Goal: Transaction & Acquisition: Obtain resource

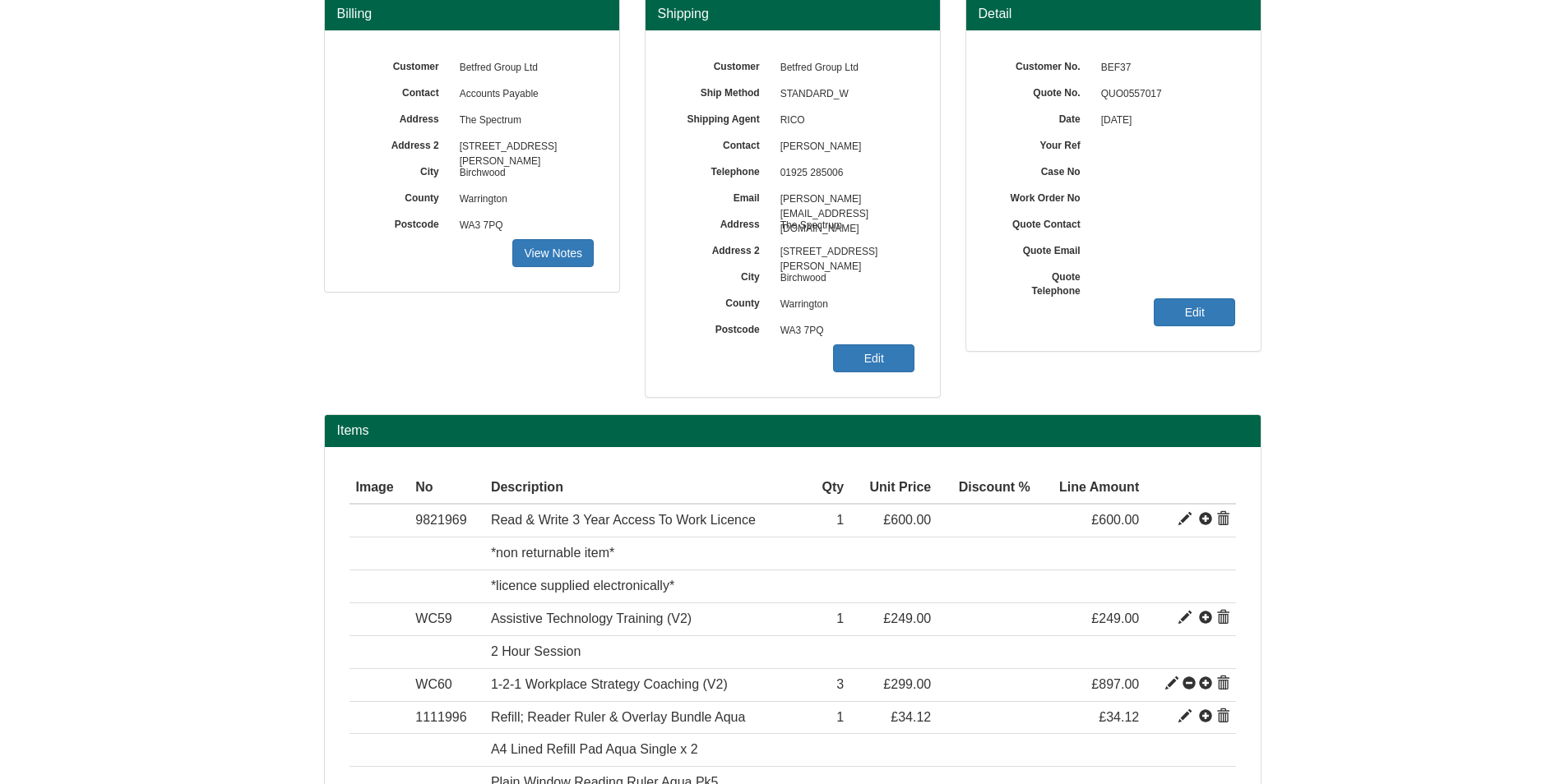
scroll to position [164, 0]
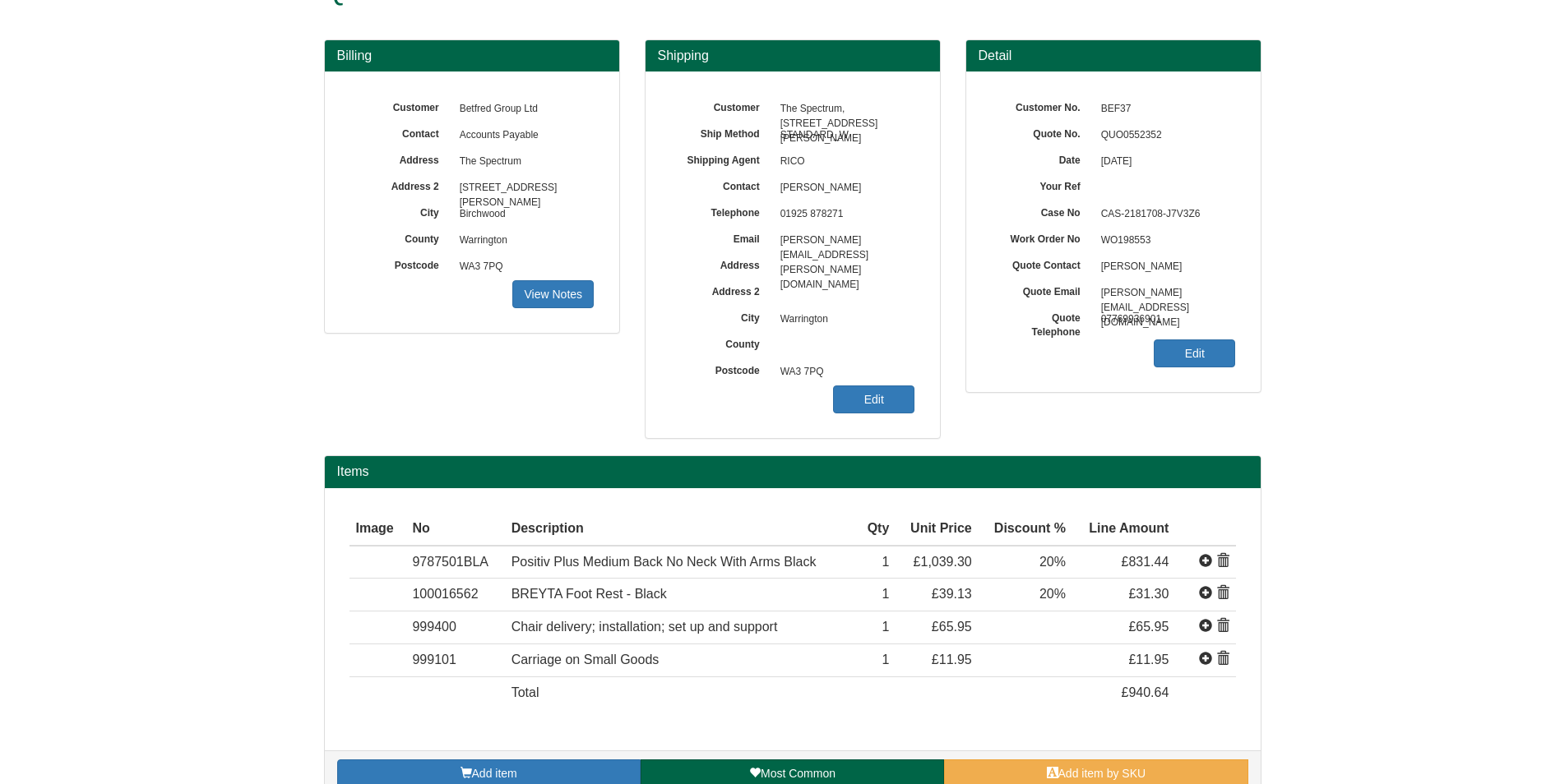
scroll to position [87, 0]
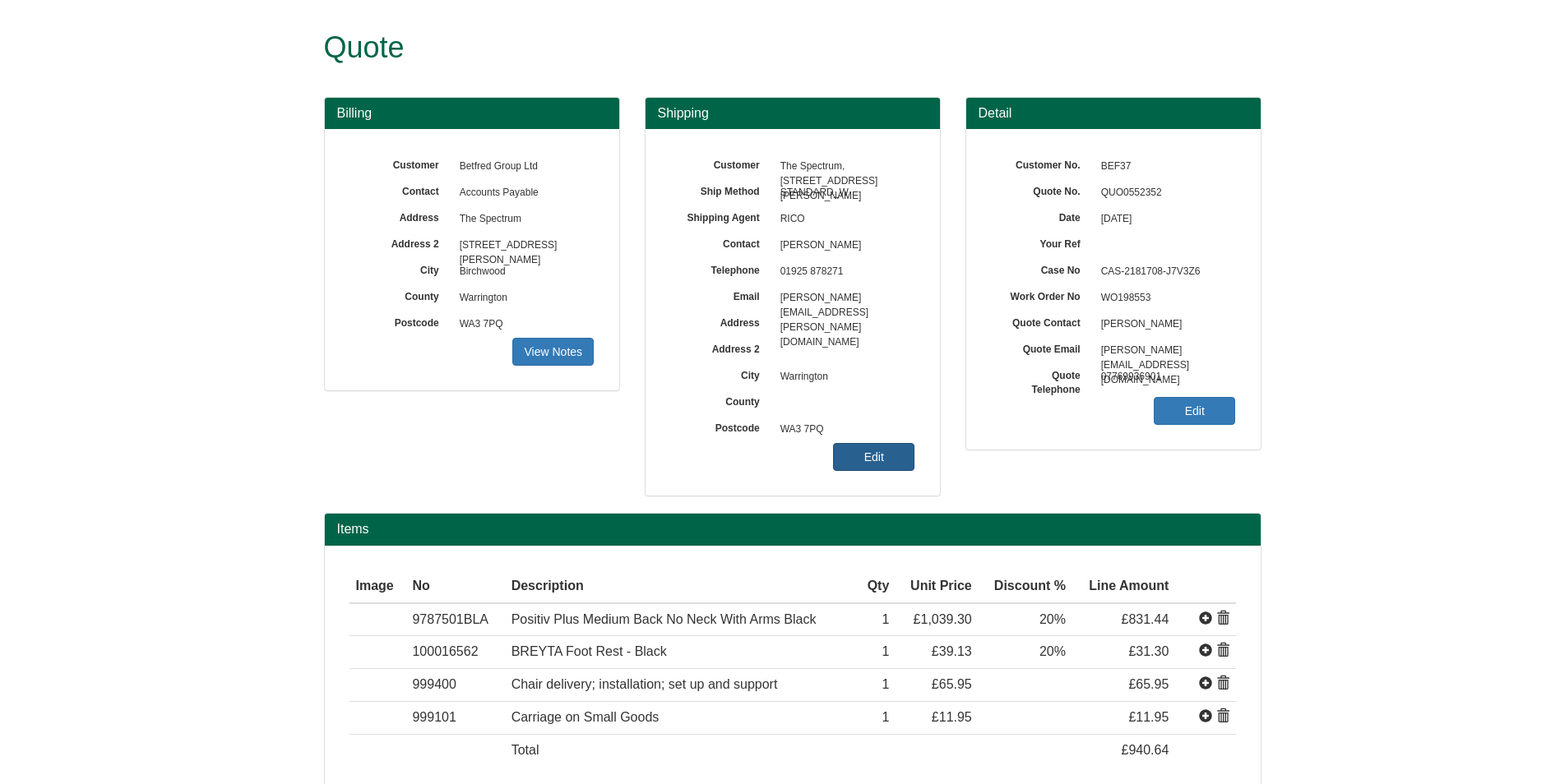
click at [876, 456] on link "Edit" at bounding box center [874, 457] width 81 height 28
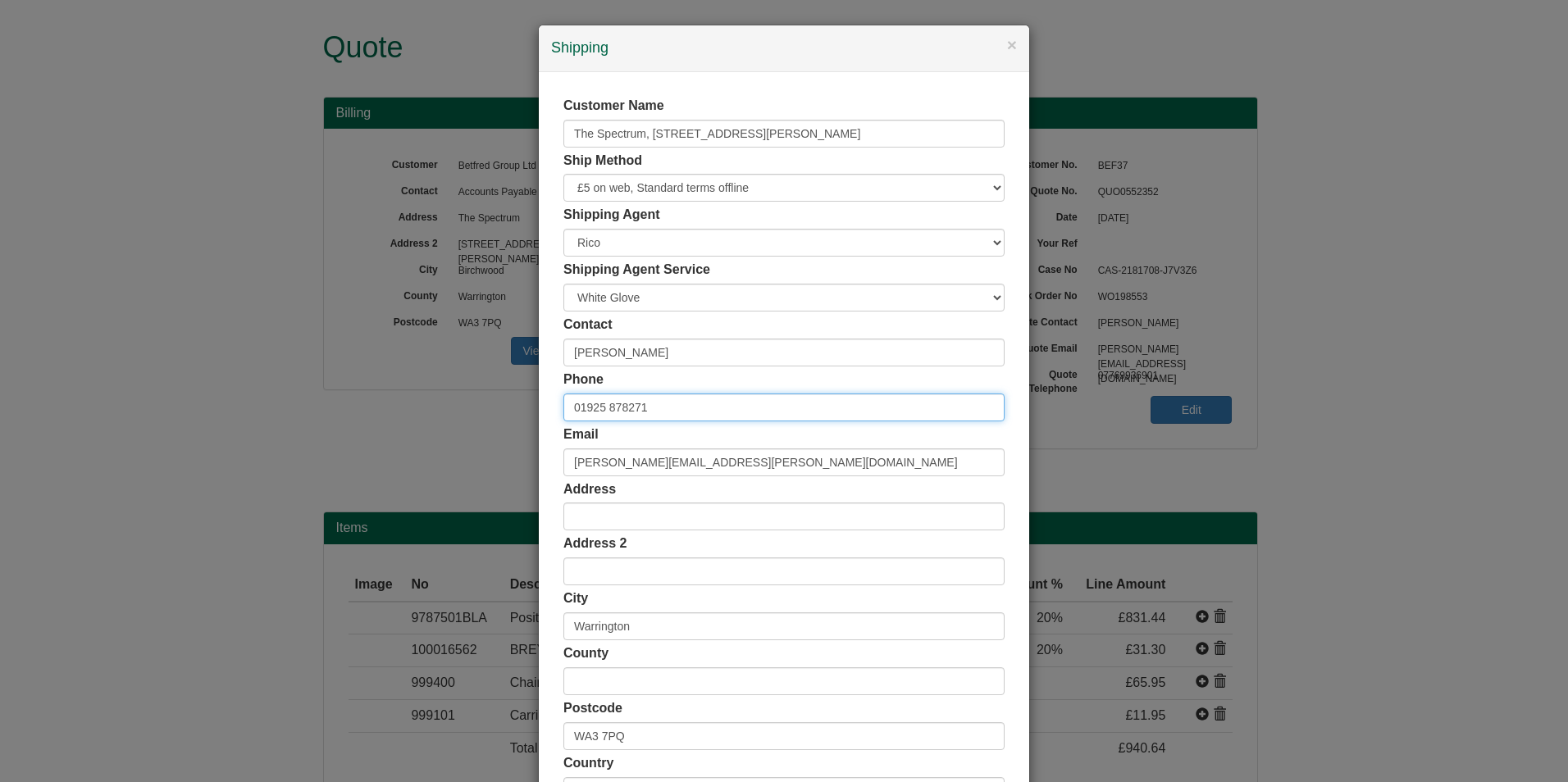
drag, startPoint x: 669, startPoint y: 406, endPoint x: 517, endPoint y: 402, distance: 152.1
click at [517, 402] on div "× Shipping Customer Name The Spectrum, [STREET_ADDRESS][PERSON_NAME] Ship Metho…" at bounding box center [784, 391] width 1568 height 782
type input "07769936901"
click at [705, 515] on input "text" at bounding box center [784, 517] width 441 height 28
click at [684, 741] on input "WA3 7PQ" at bounding box center [784, 736] width 441 height 28
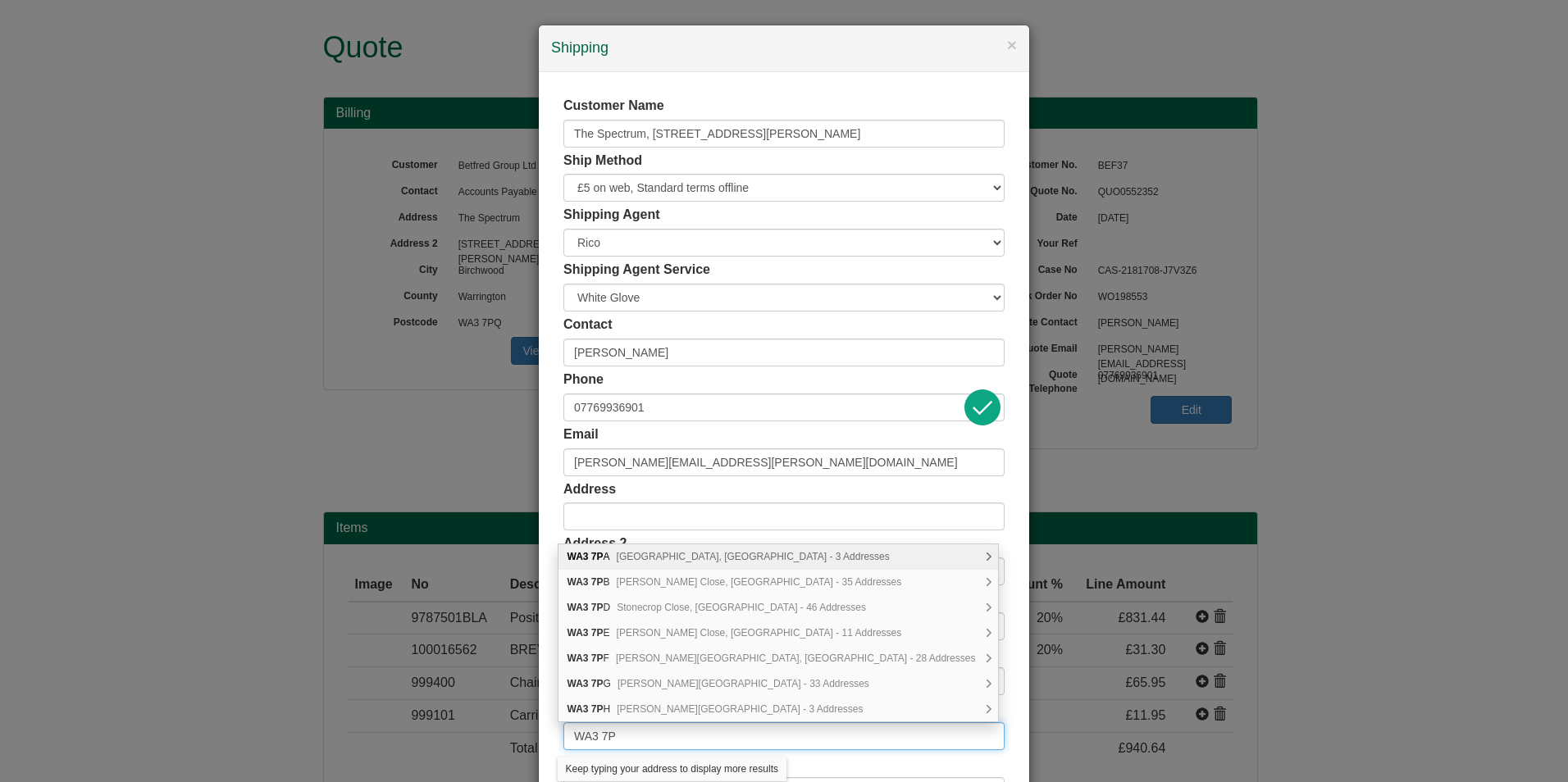
type input "WA3 7PQ"
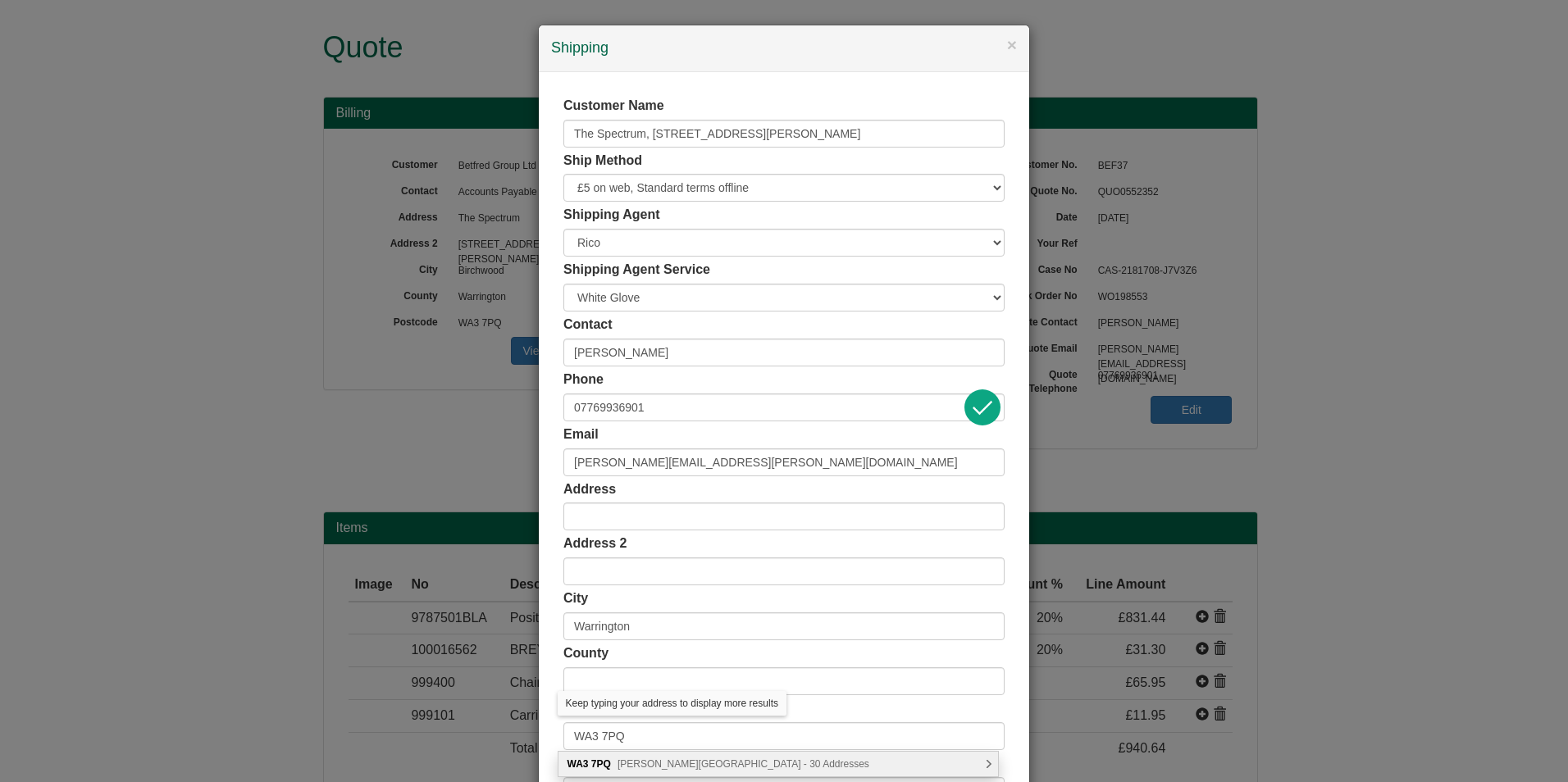
click at [716, 756] on div "[STREET_ADDRESS][PERSON_NAME] Addresses" at bounding box center [778, 764] width 440 height 25
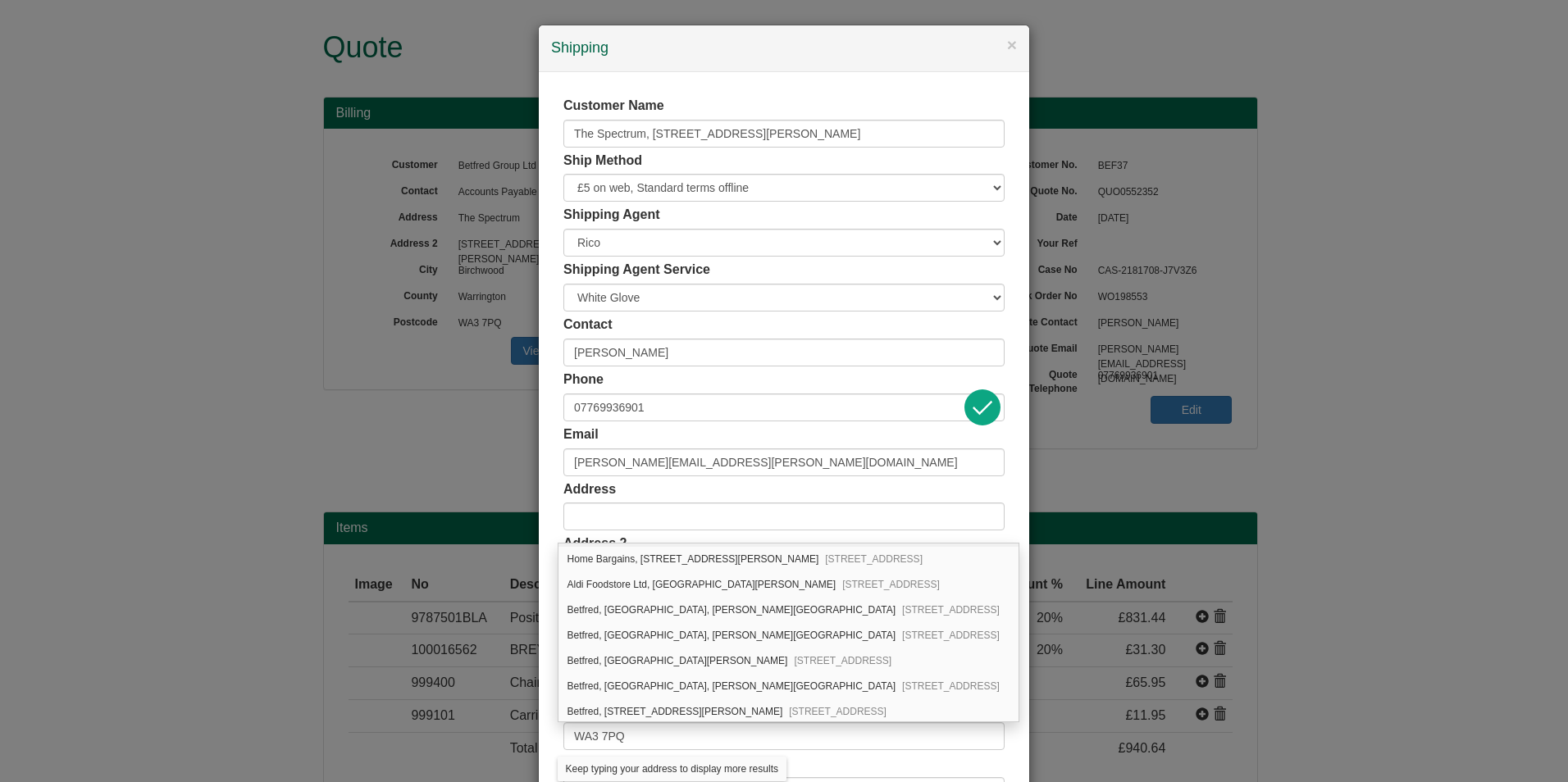
scroll to position [409, 0]
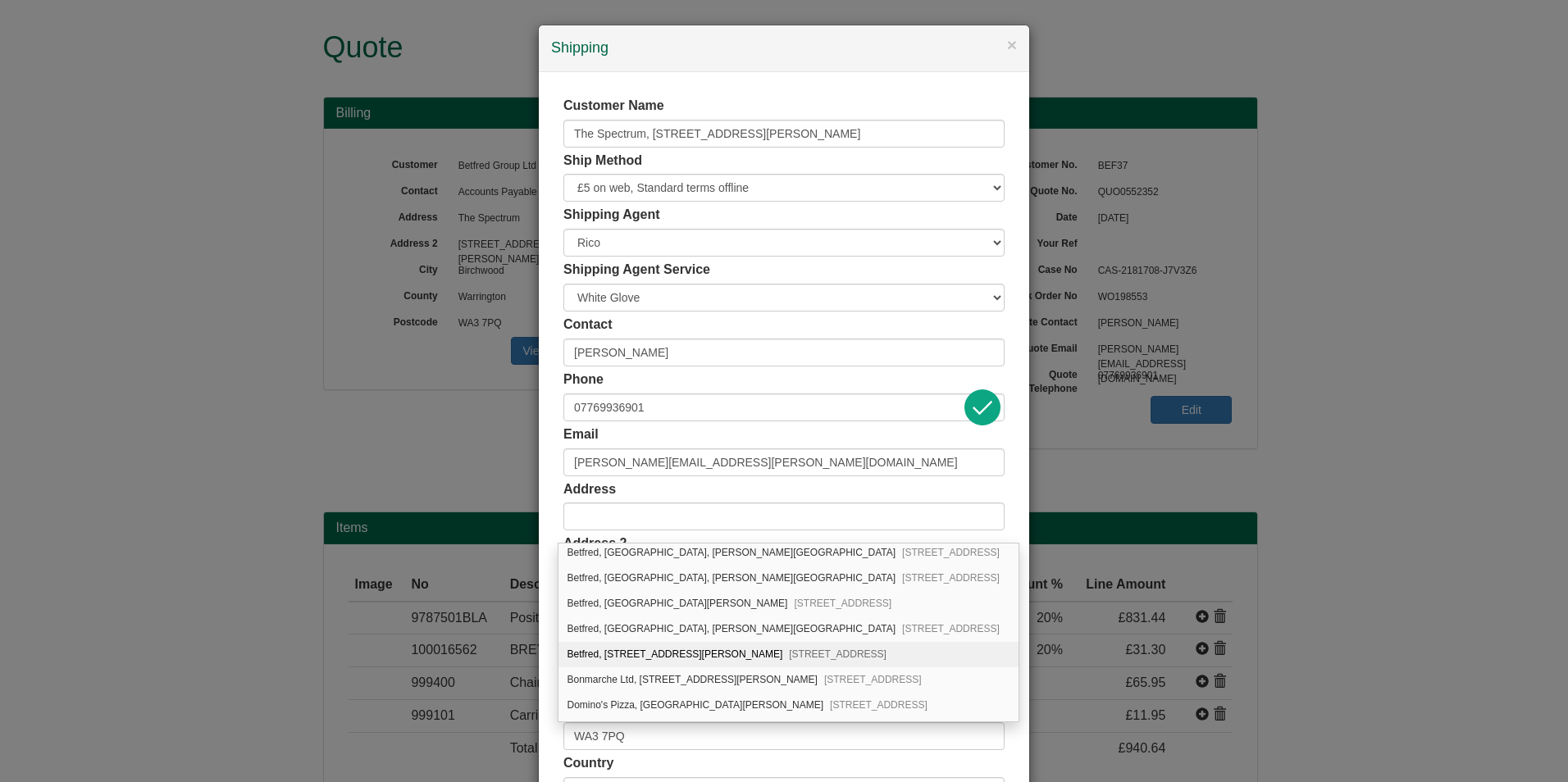
click at [789, 654] on span "[STREET_ADDRESS]" at bounding box center [838, 653] width 98 height 11
type input "Betfred"
type input "[STREET_ADDRESS][PERSON_NAME]"
type input "[GEOGRAPHIC_DATA]"
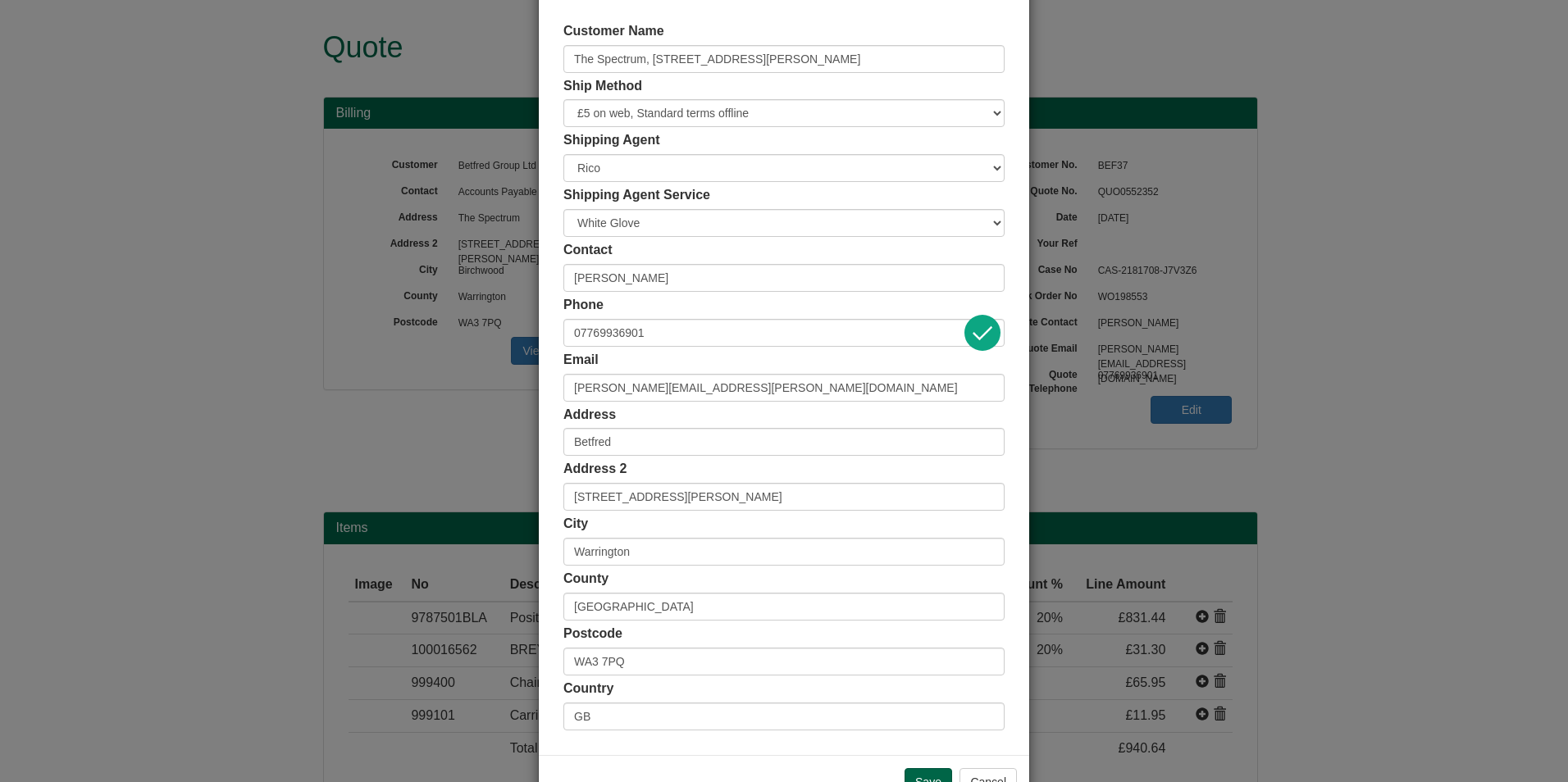
scroll to position [126, 0]
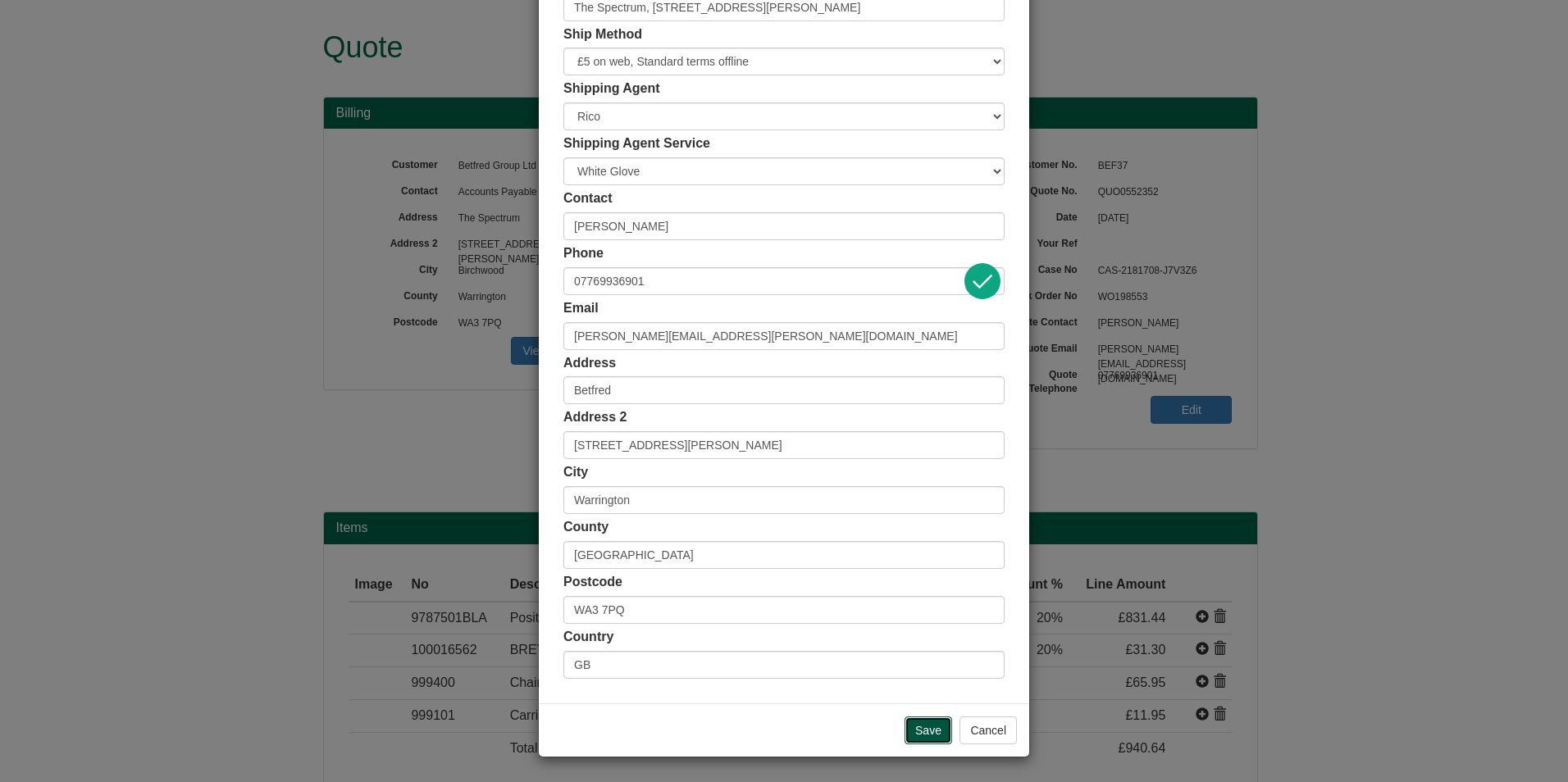
click at [910, 731] on input "Save" at bounding box center [928, 731] width 48 height 28
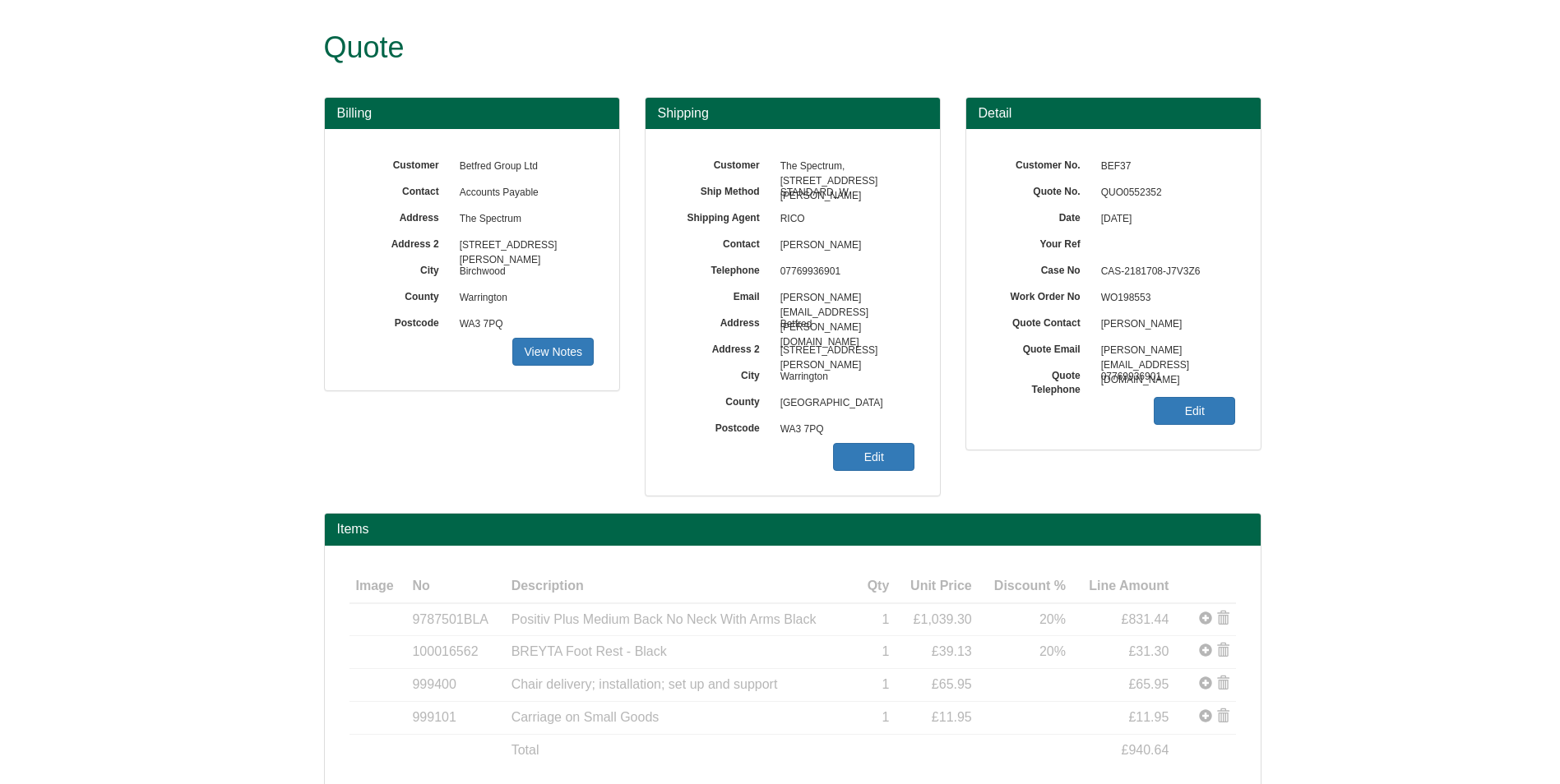
scroll to position [87, 0]
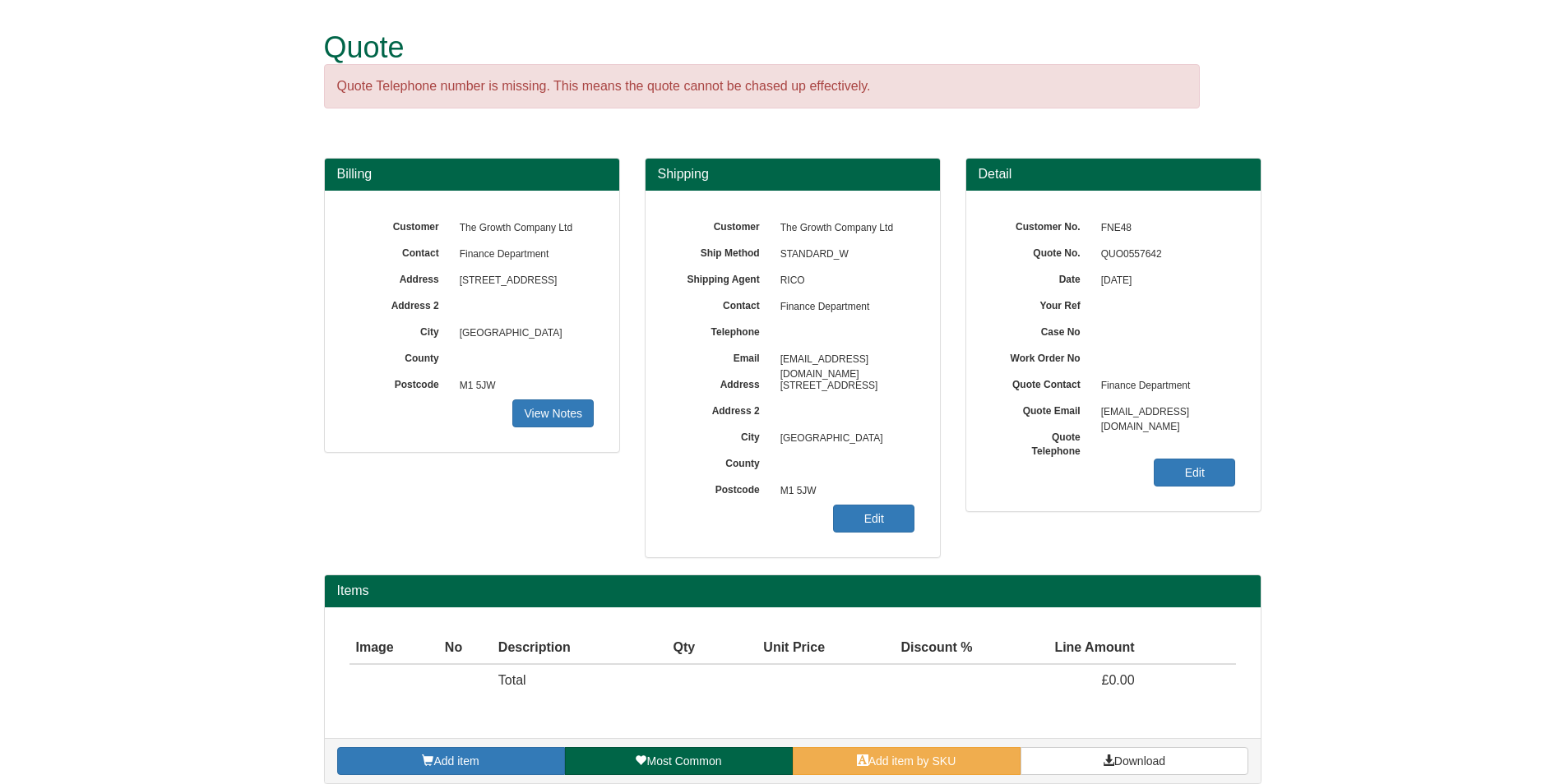
click at [931, 740] on div "Add item Most Common Add item by SKU Download" at bounding box center [792, 760] width 935 height 45
click at [931, 759] on span "Add item by SKU" at bounding box center [913, 761] width 88 height 13
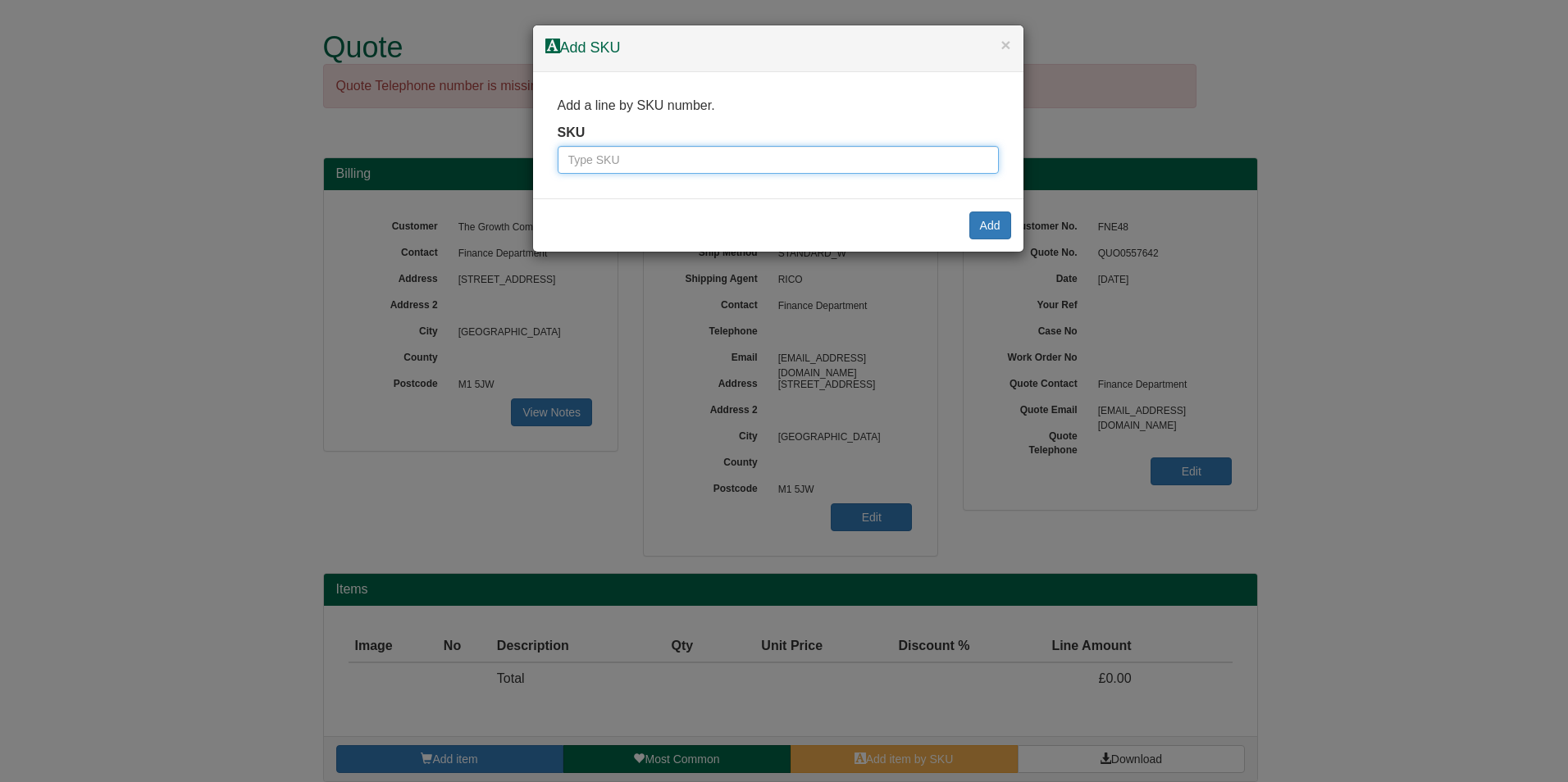
click at [609, 147] on input "text" at bounding box center [778, 160] width 441 height 28
paste input "1401125"
type input "1401125"
click at [993, 228] on button "Add" at bounding box center [989, 225] width 41 height 28
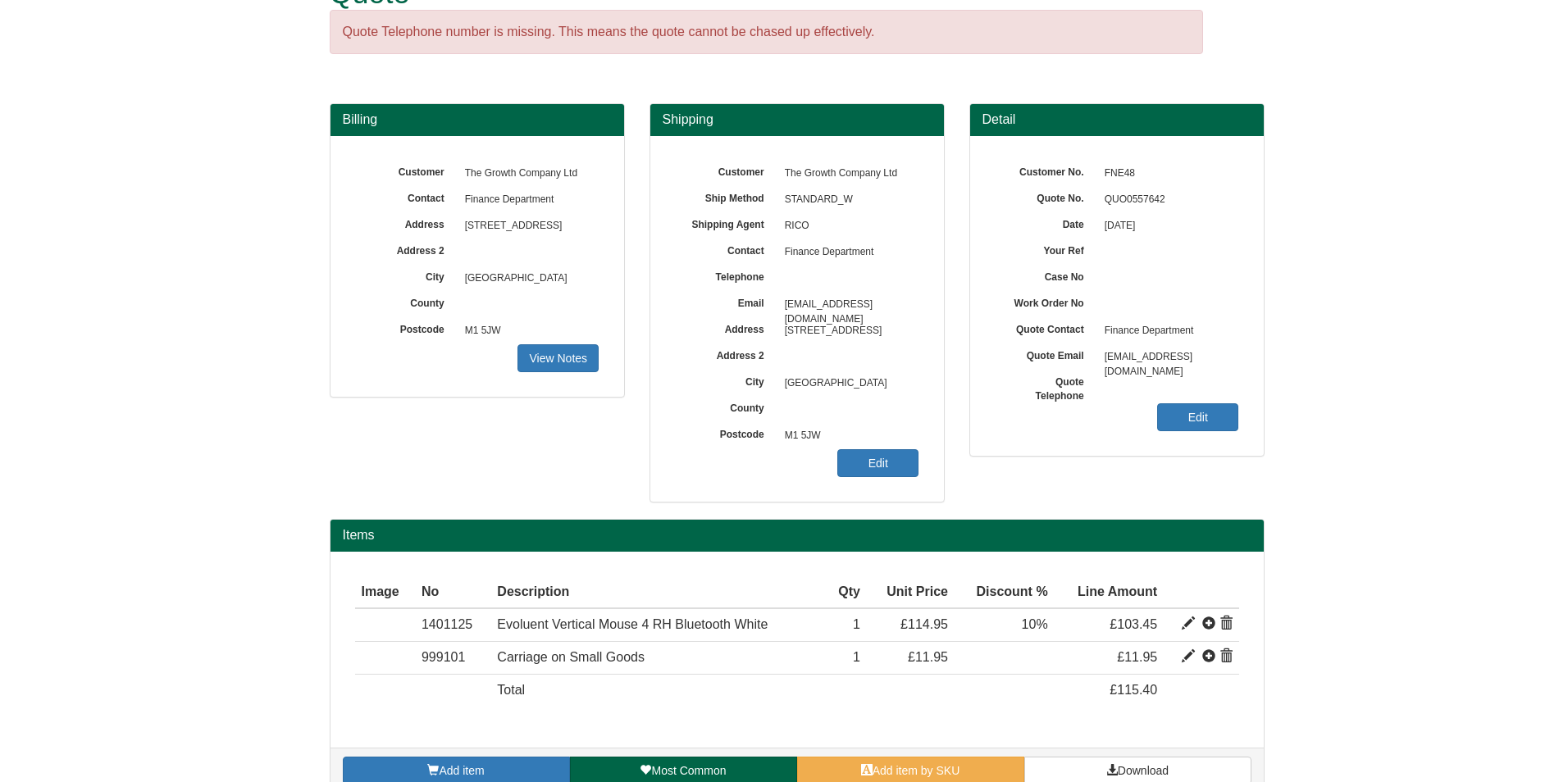
scroll to position [82, 0]
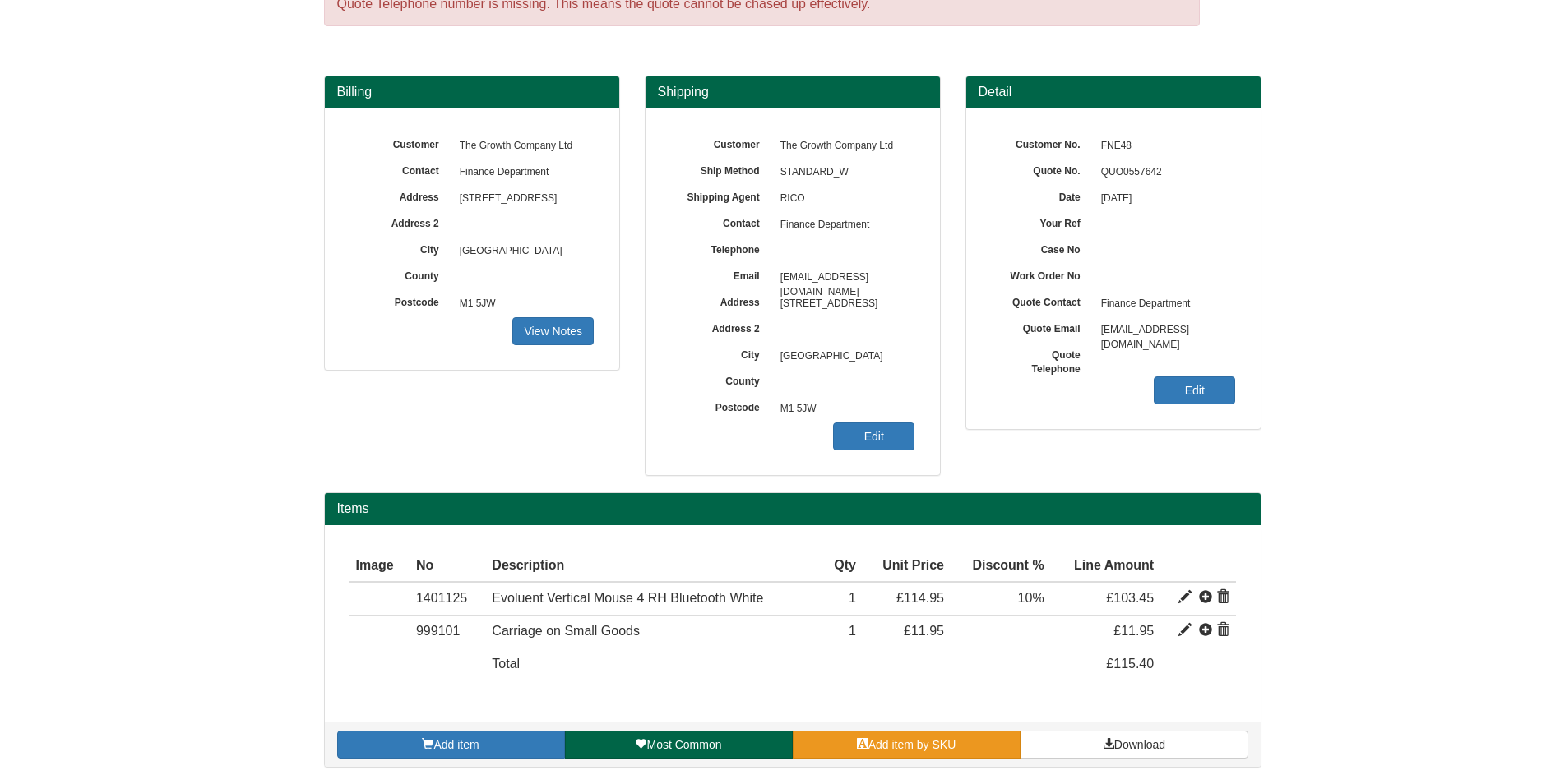
click at [941, 743] on span "Add item by SKU" at bounding box center [913, 744] width 88 height 13
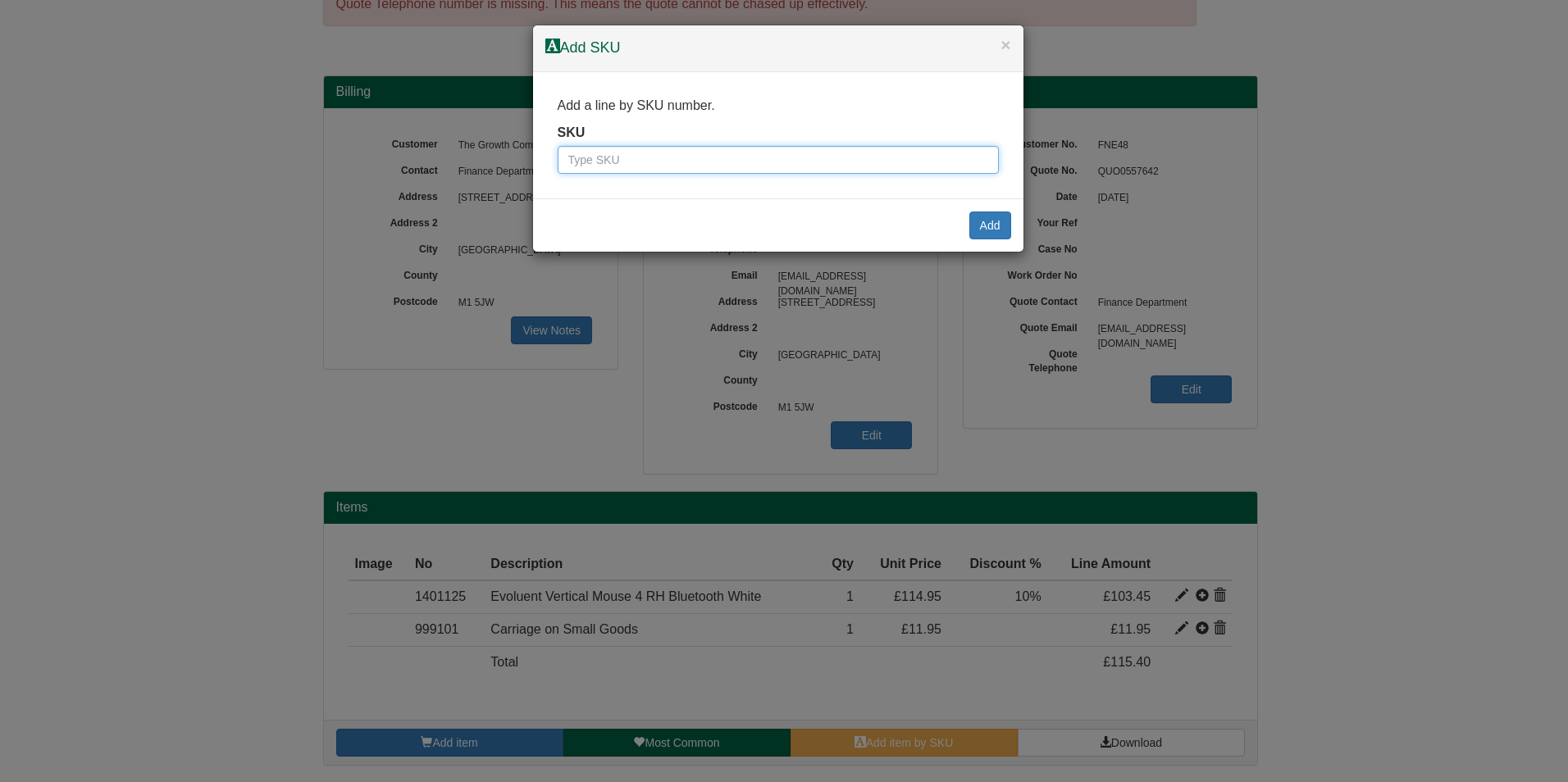
click at [683, 166] on input "text" at bounding box center [778, 160] width 441 height 28
paste input "1401301"
type input "1401301"
click at [993, 218] on button "Add" at bounding box center [989, 225] width 41 height 28
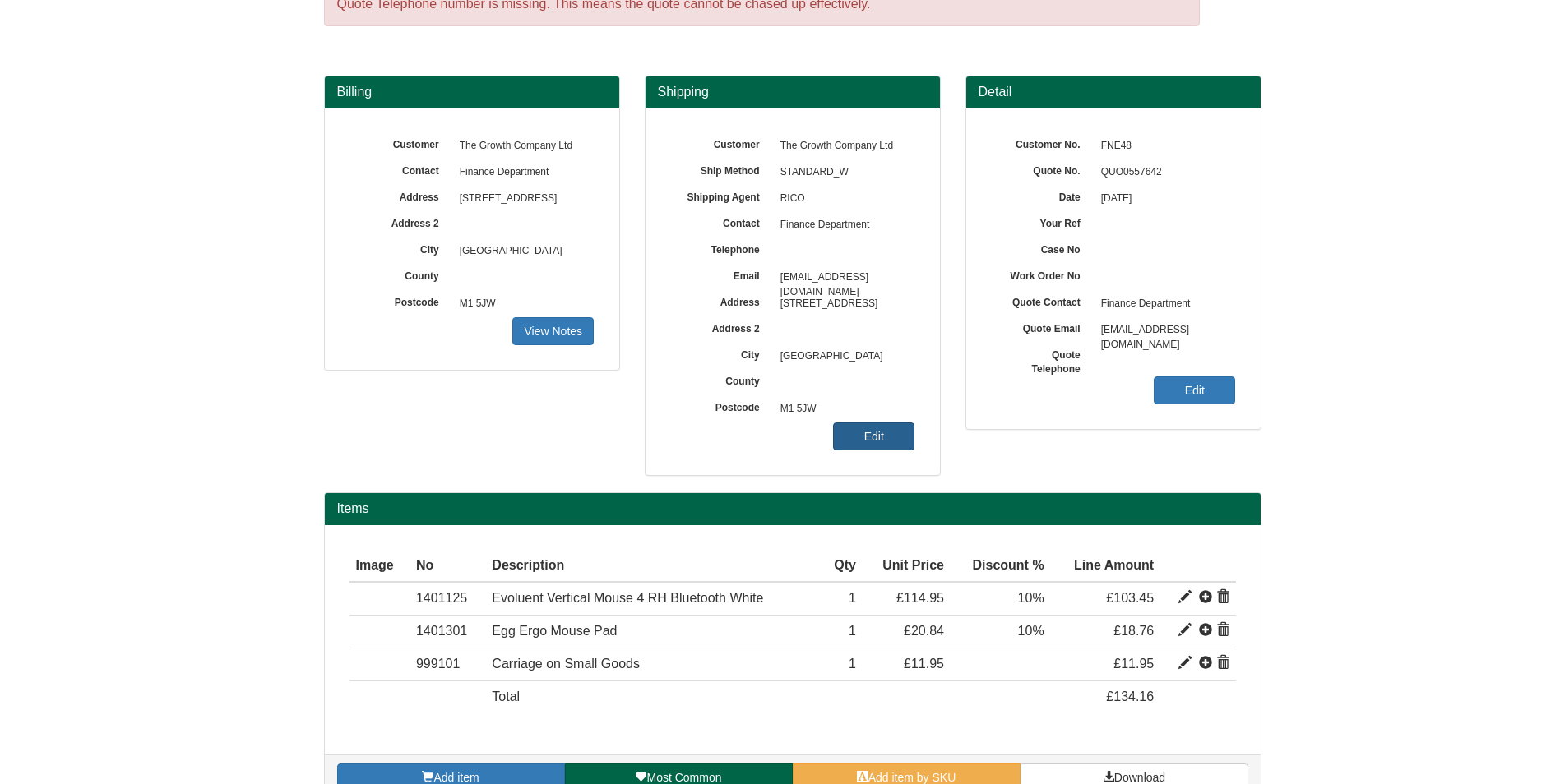
click at [863, 427] on link "Edit" at bounding box center [874, 437] width 81 height 28
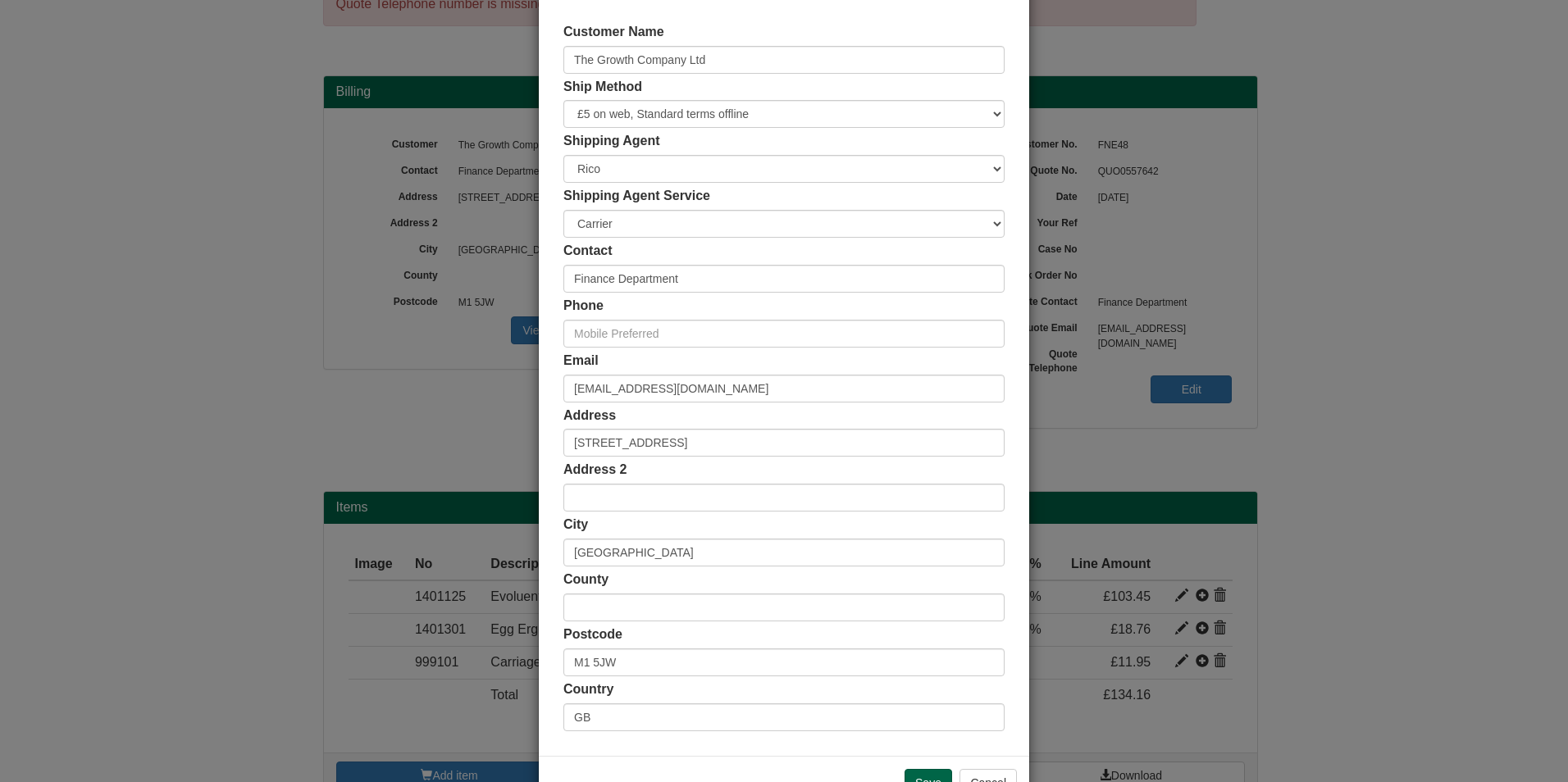
scroll to position [126, 0]
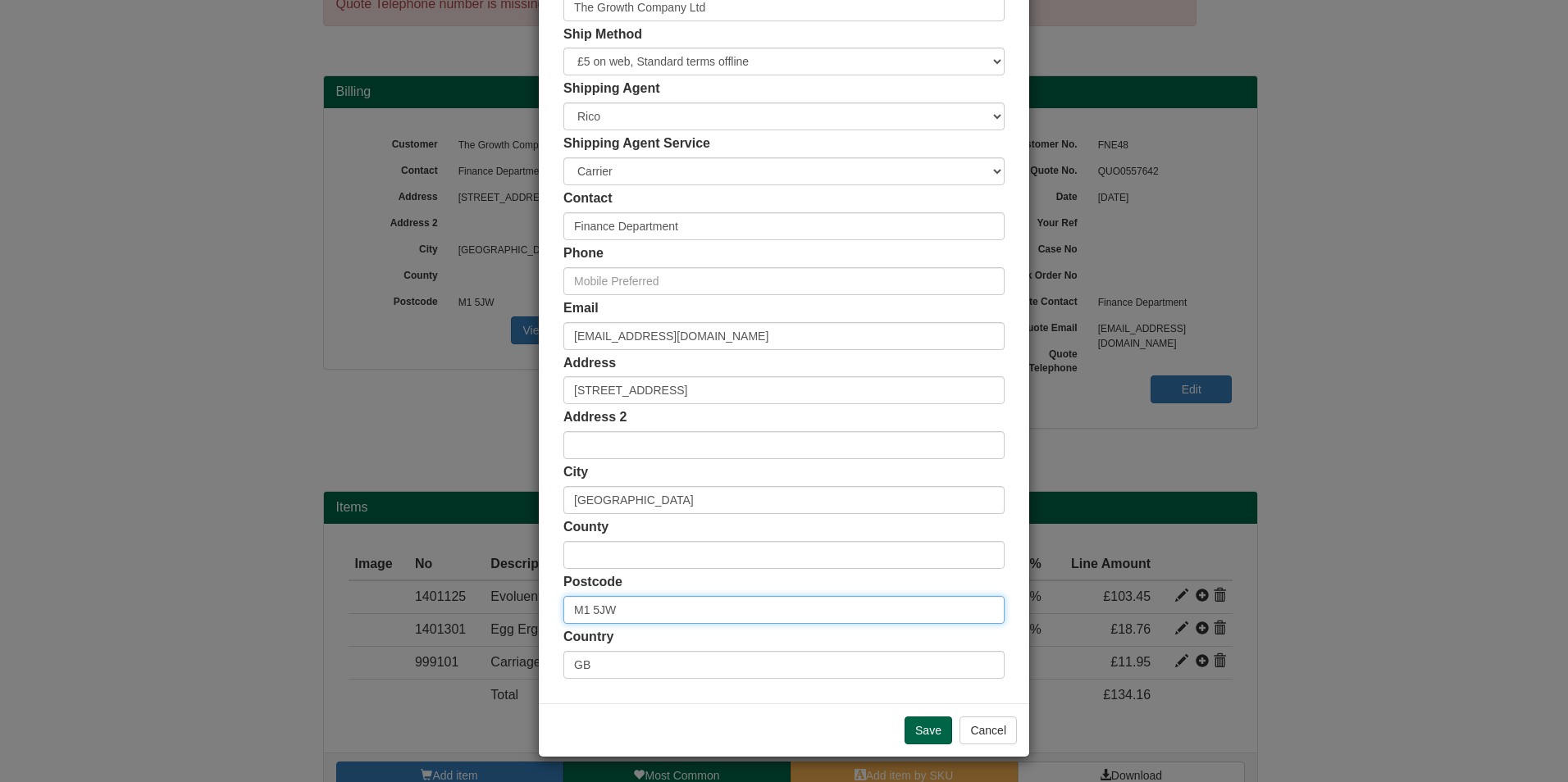
drag, startPoint x: 653, startPoint y: 615, endPoint x: 497, endPoint y: 599, distance: 156.8
click at [497, 599] on div "× Shipping Customer Name The Growth Company Ltd Ship Method Free of Charge £5 F…" at bounding box center [784, 391] width 1568 height 782
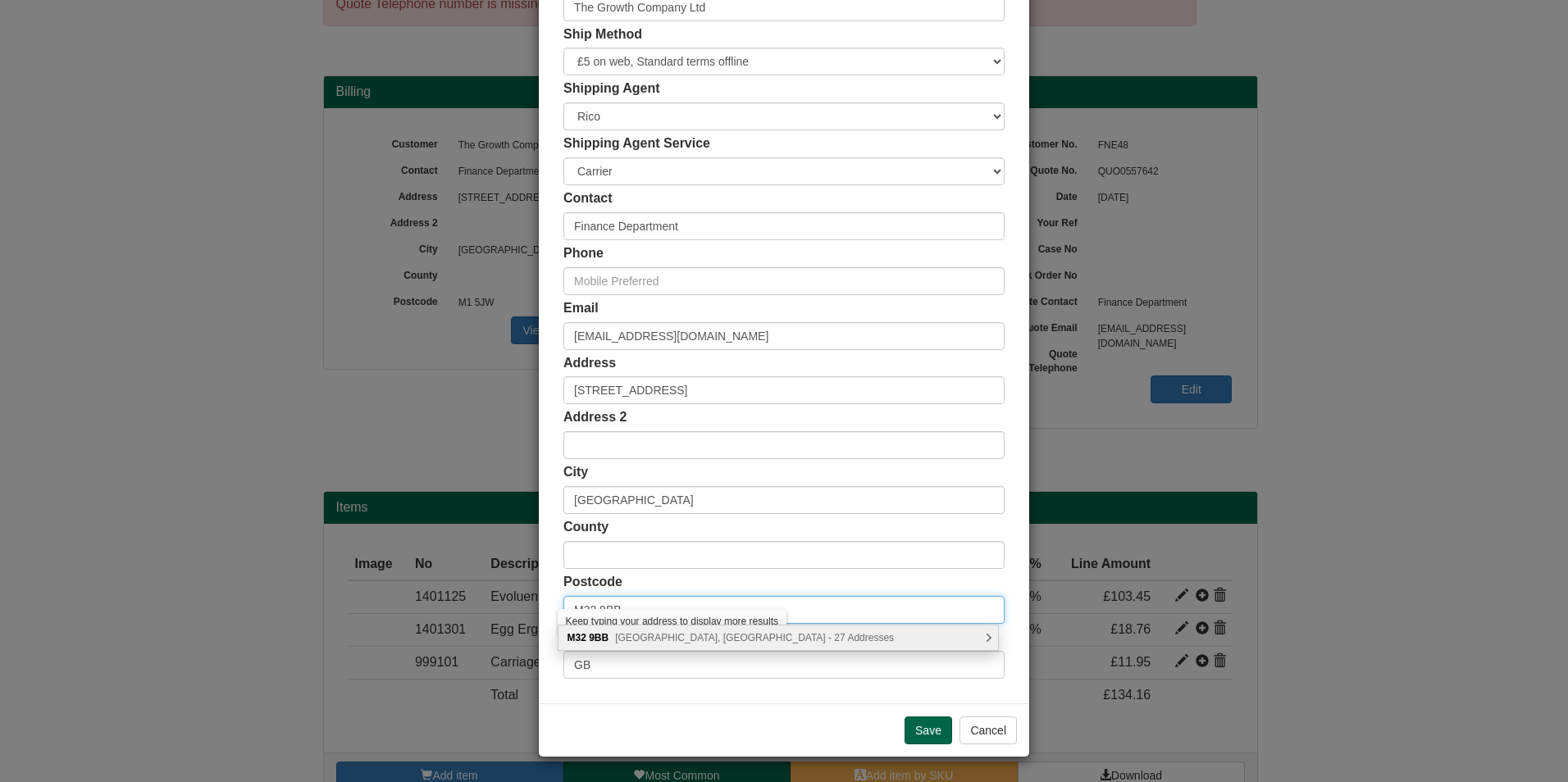
type input "M32 9BB"
click at [708, 632] on span "Arndale Centre, Manchester - 27 Addresses" at bounding box center [754, 638] width 279 height 11
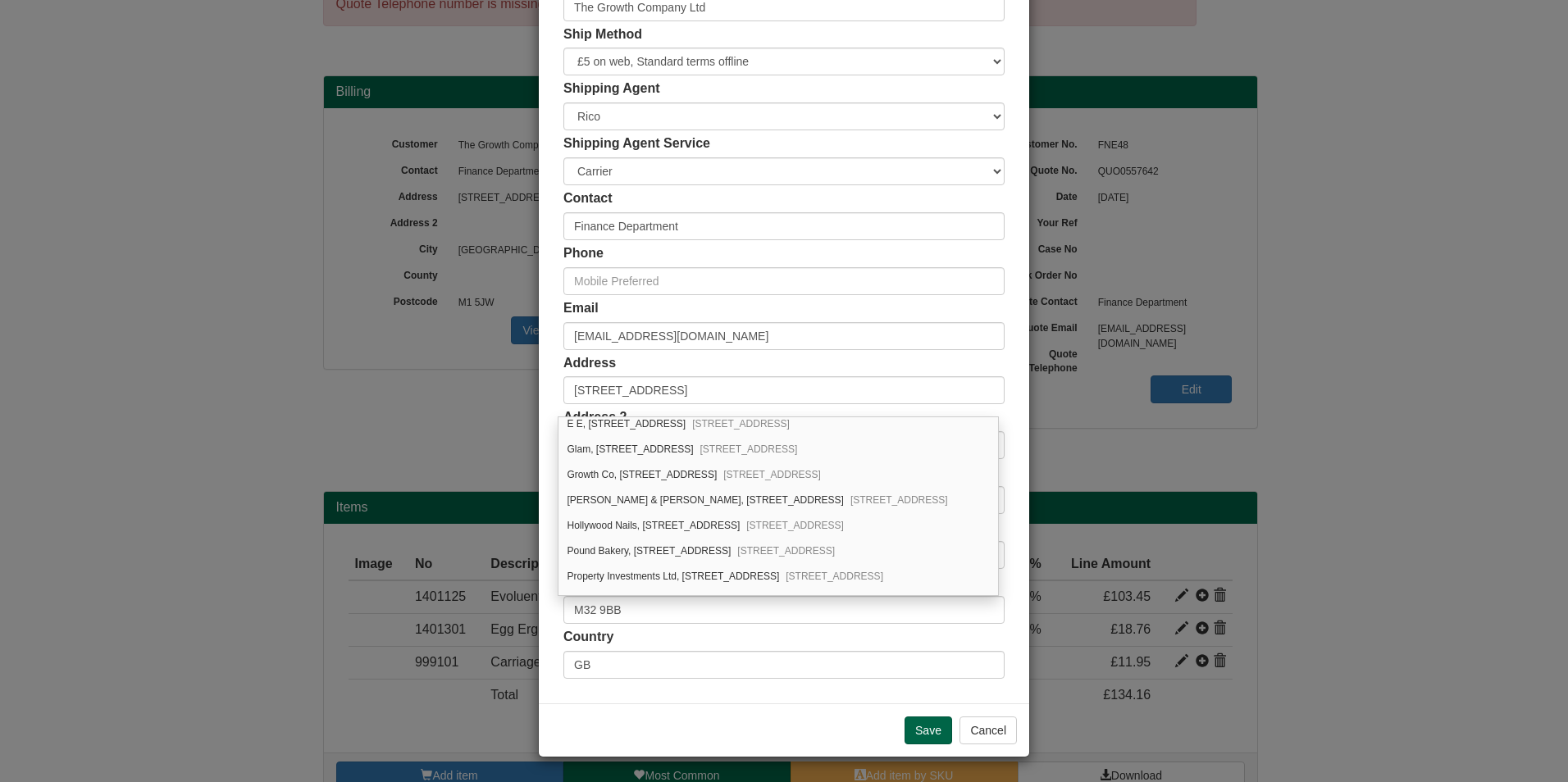
scroll to position [492, 0]
click at [754, 469] on div "Growth Co, Upper Unit 47-48, Arndale Centre Stretford, Manchester, M32 9BB" at bounding box center [778, 471] width 440 height 26
type input "Growth Co"
type input "Upper Unit 47-48, Arndale Centre, Stretford"
type input "Greater Manchester"
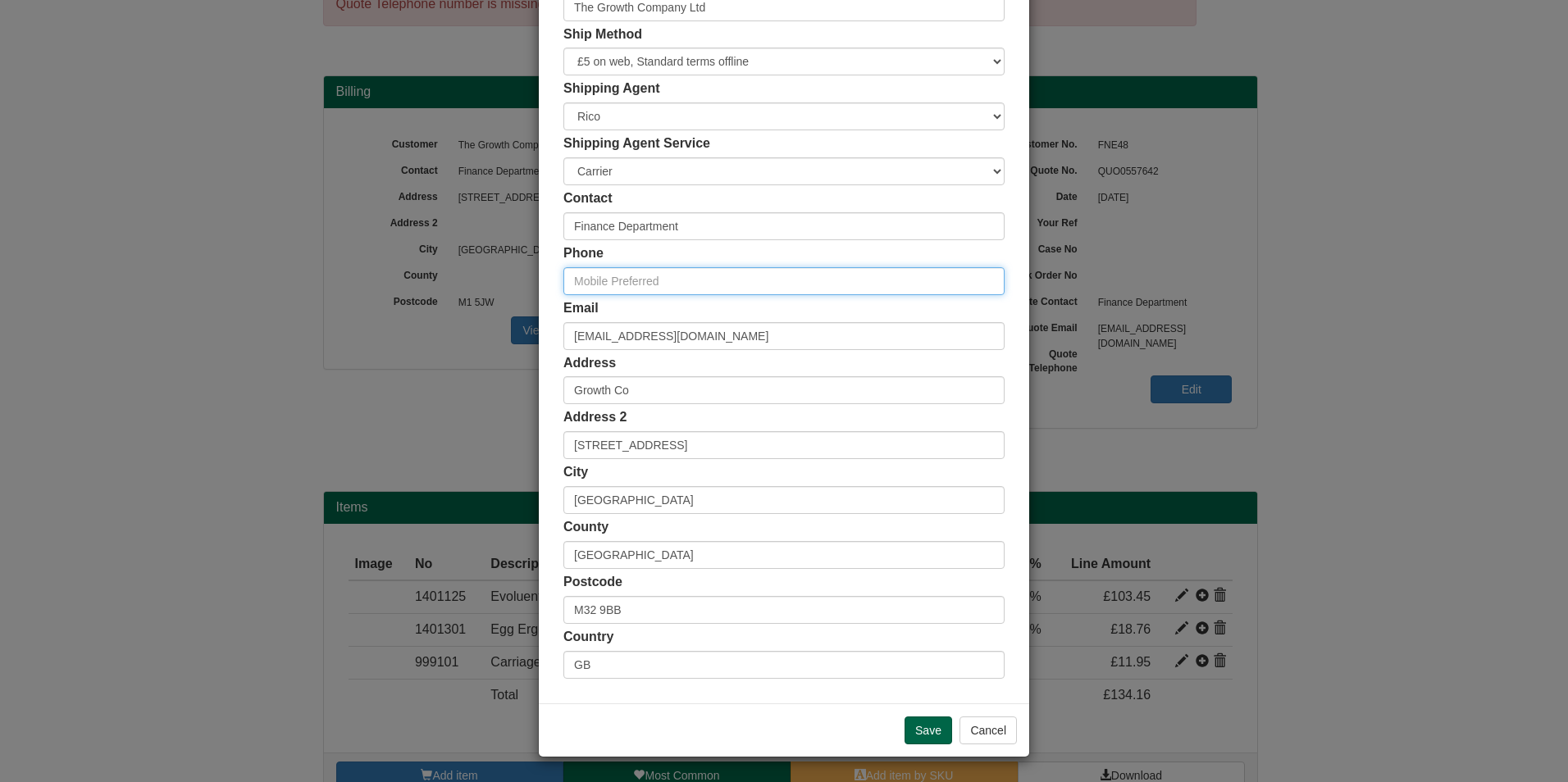
click at [672, 277] on input "text" at bounding box center [784, 281] width 441 height 28
paste input "07748 833 450"
type input "07748 833 450"
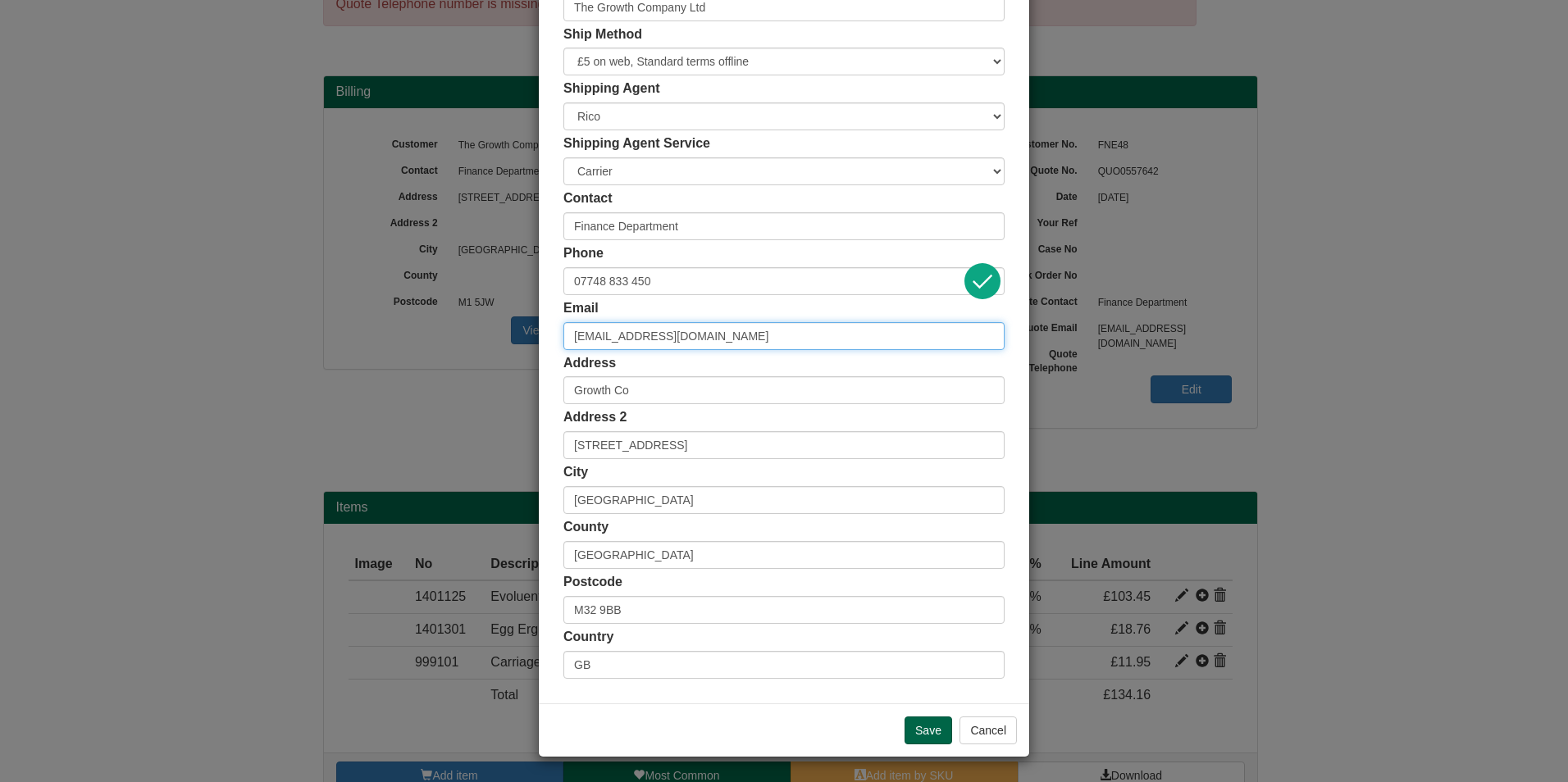
click at [706, 336] on input "finance@growthco.uk" at bounding box center [784, 336] width 441 height 28
paste input "mandy.miley-barrett@gcemployment.uk."
type input "mandy.miley-barrett@gcemployment.uk"
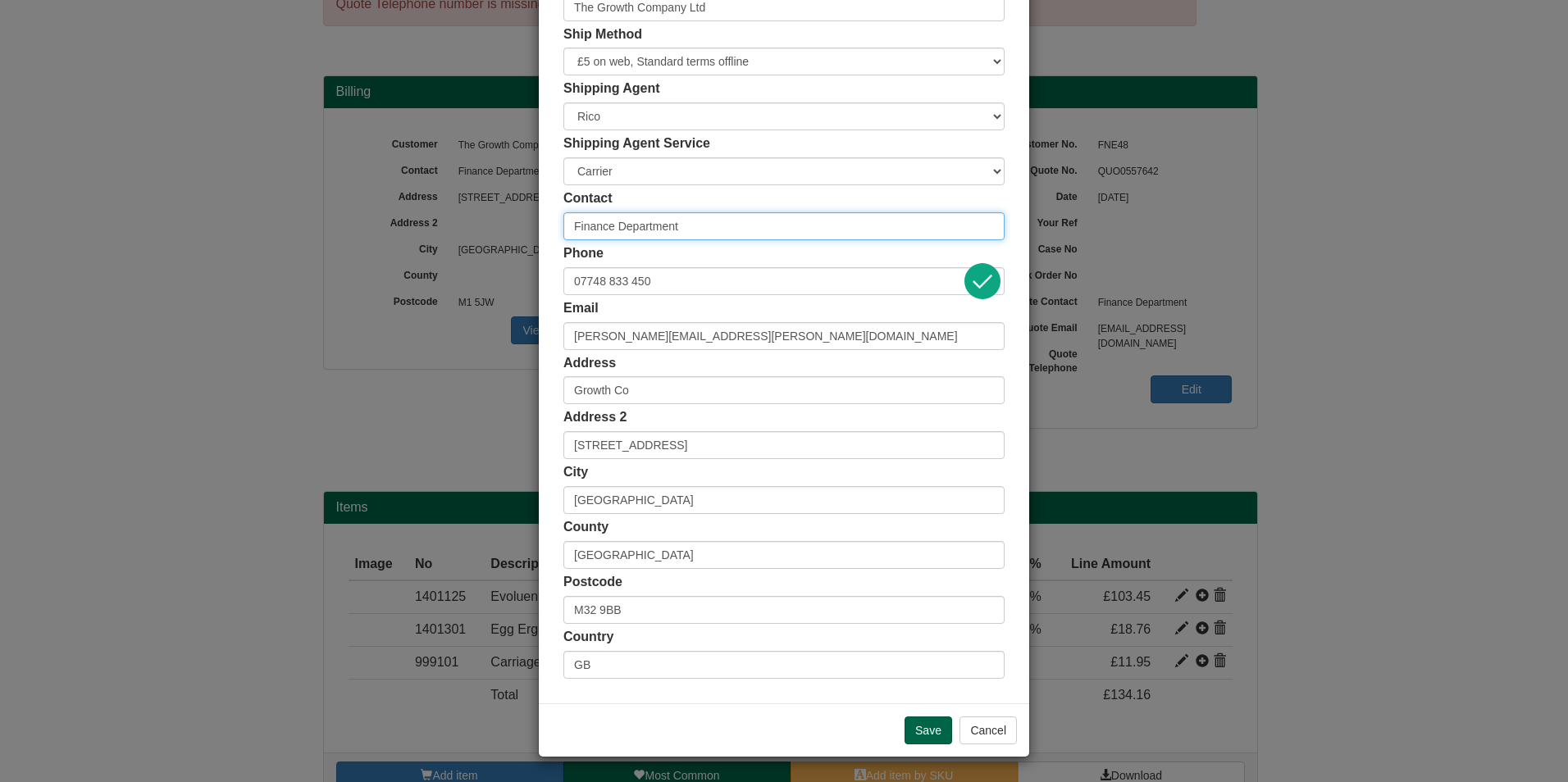
click at [646, 225] on input "Finance Department" at bounding box center [784, 226] width 441 height 28
type input "m"
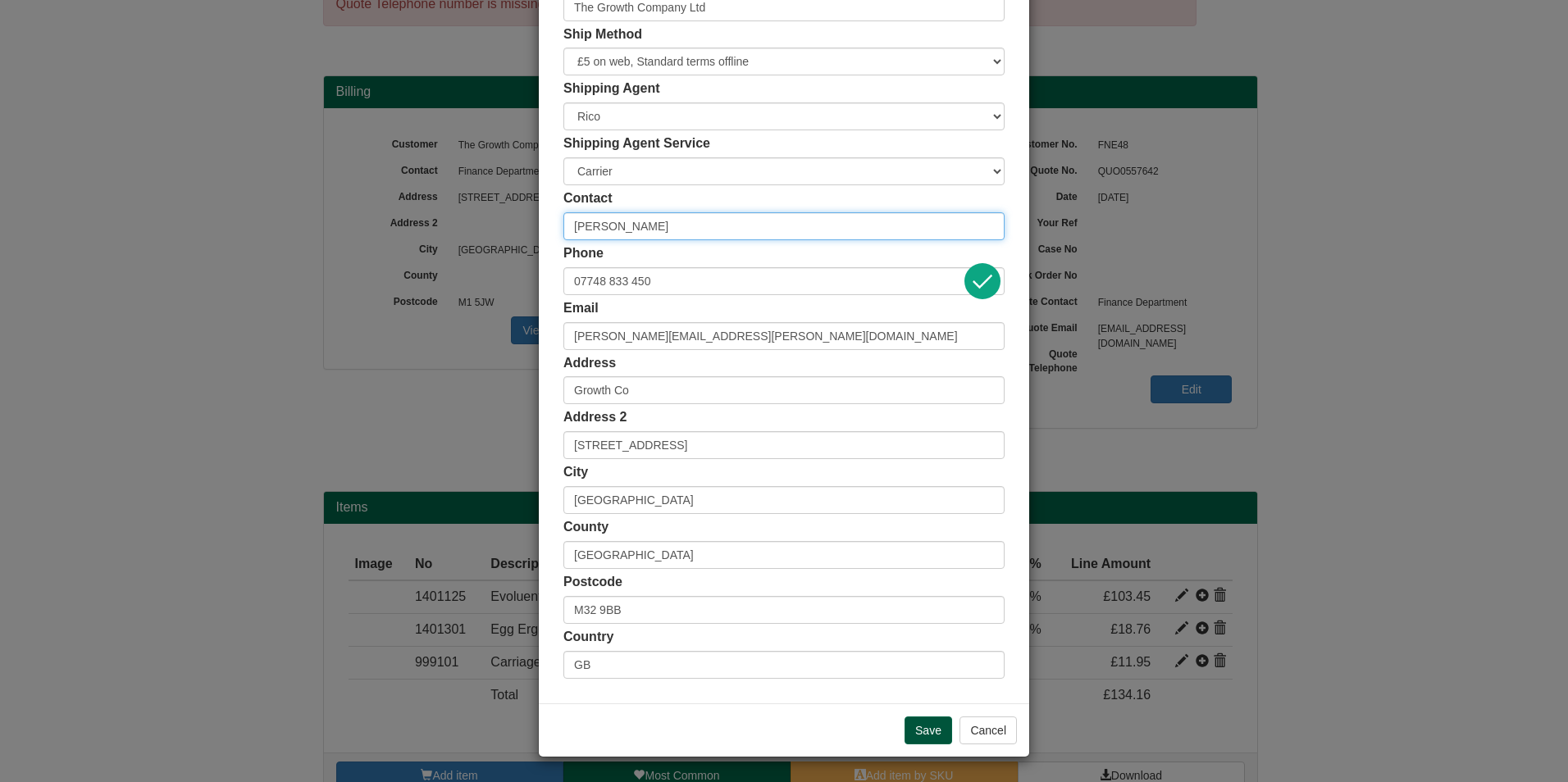
type input "Mandy Miley-Barrett"
click at [921, 719] on input "Save" at bounding box center [928, 731] width 48 height 28
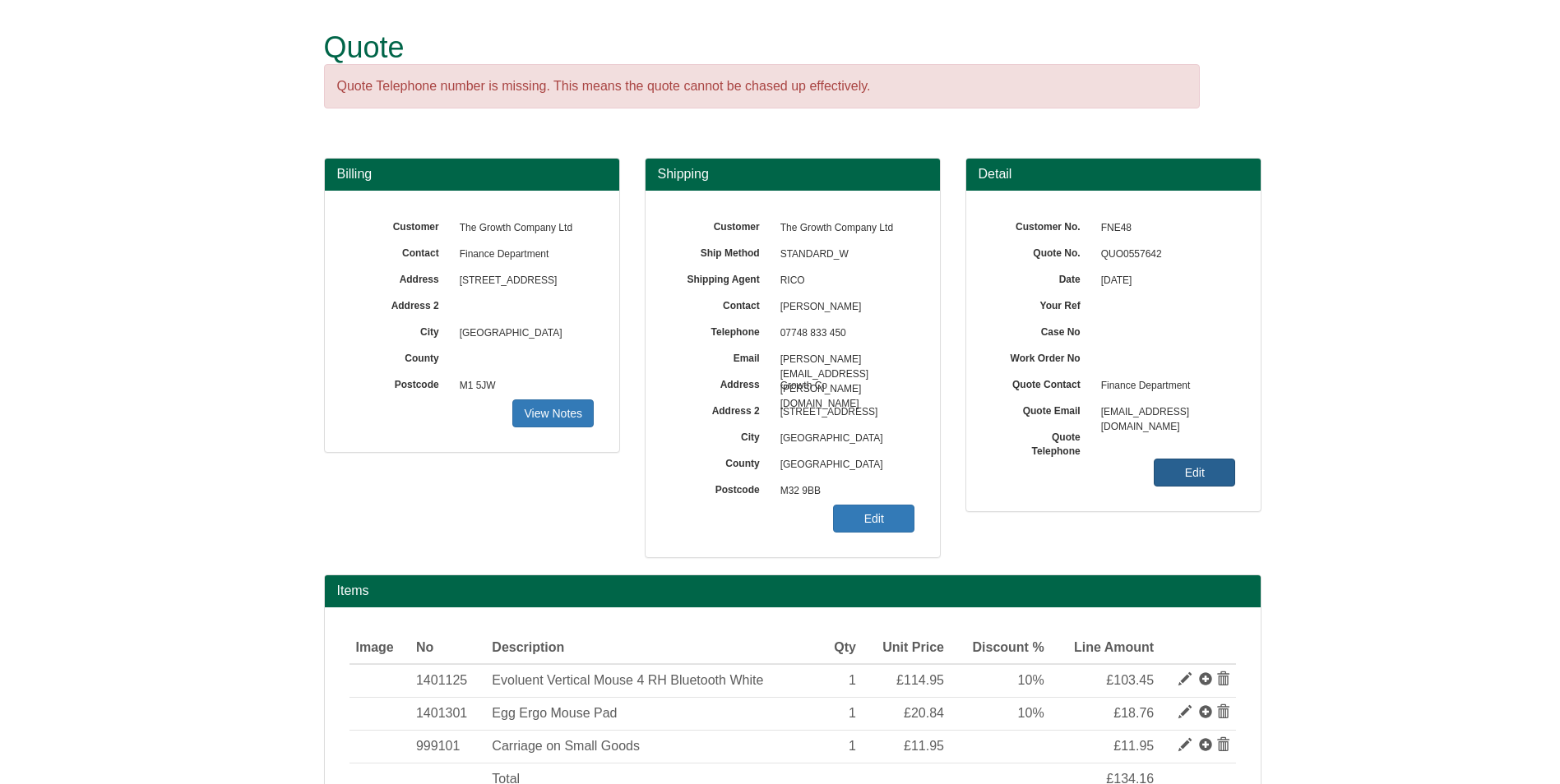
click at [1190, 468] on link "Edit" at bounding box center [1194, 472] width 81 height 28
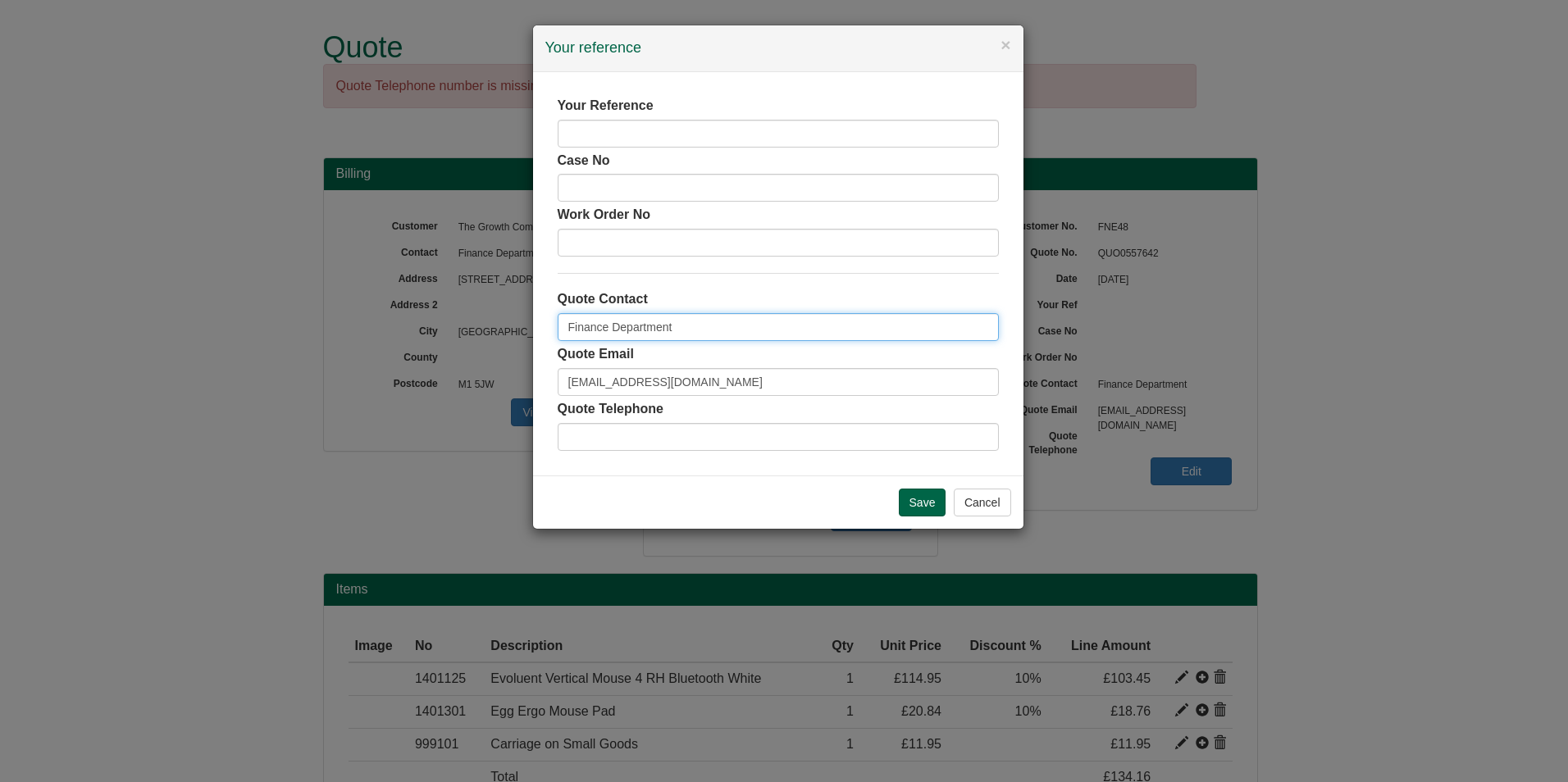
click at [687, 321] on input "Finance Department" at bounding box center [778, 328] width 441 height 28
click at [652, 128] on input "text" at bounding box center [778, 134] width 441 height 28
type input "Mandy"
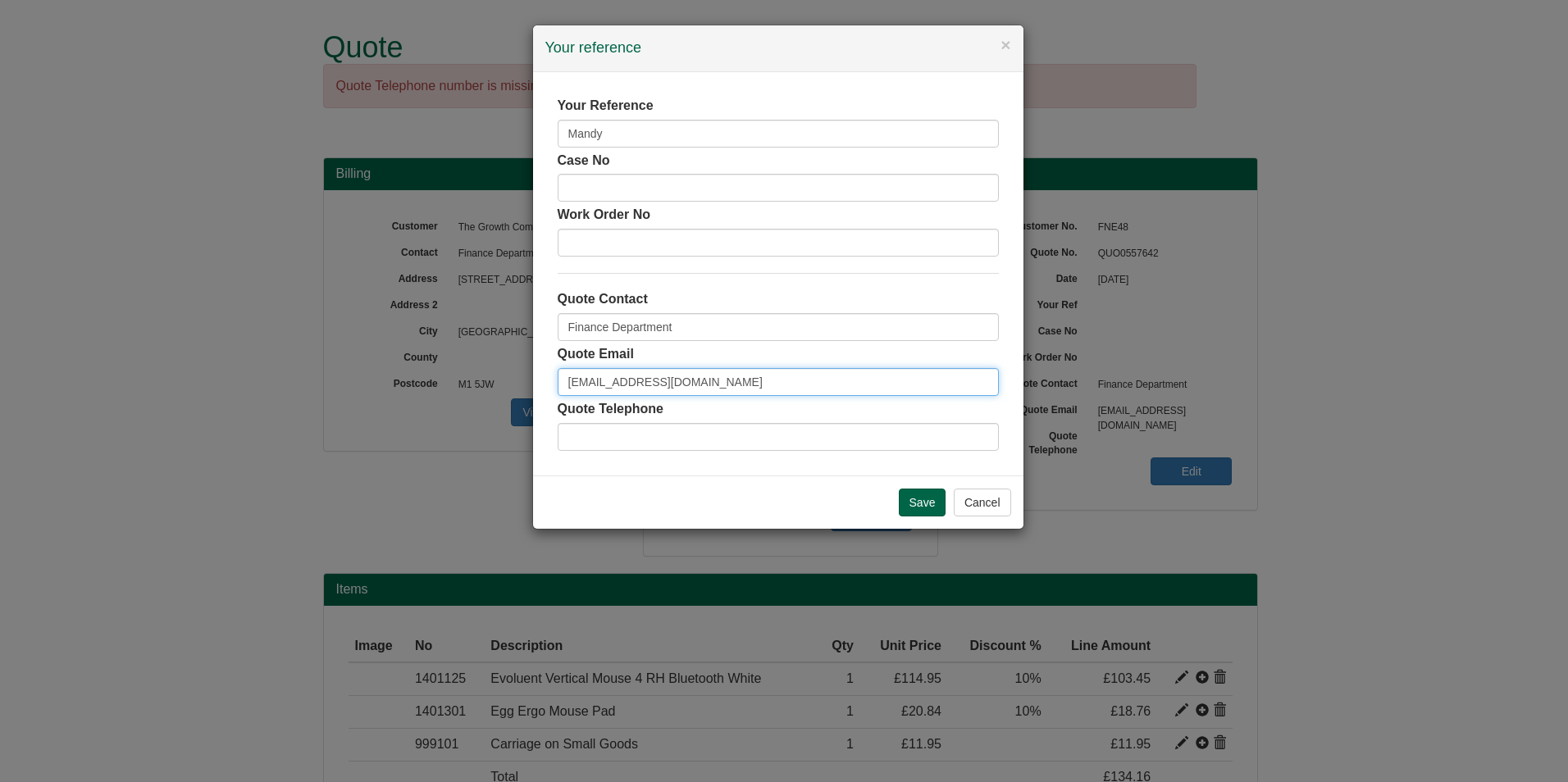
click at [767, 380] on input "[EMAIL_ADDRESS][DOMAIN_NAME]" at bounding box center [778, 382] width 441 height 28
click at [767, 380] on input "finance@growthco.uk" at bounding box center [778, 382] width 441 height 28
paste input "mandy.miley-barrett@gcemployment.uk."
type input "[PERSON_NAME][EMAIL_ADDRESS][PERSON_NAME][DOMAIN_NAME]"
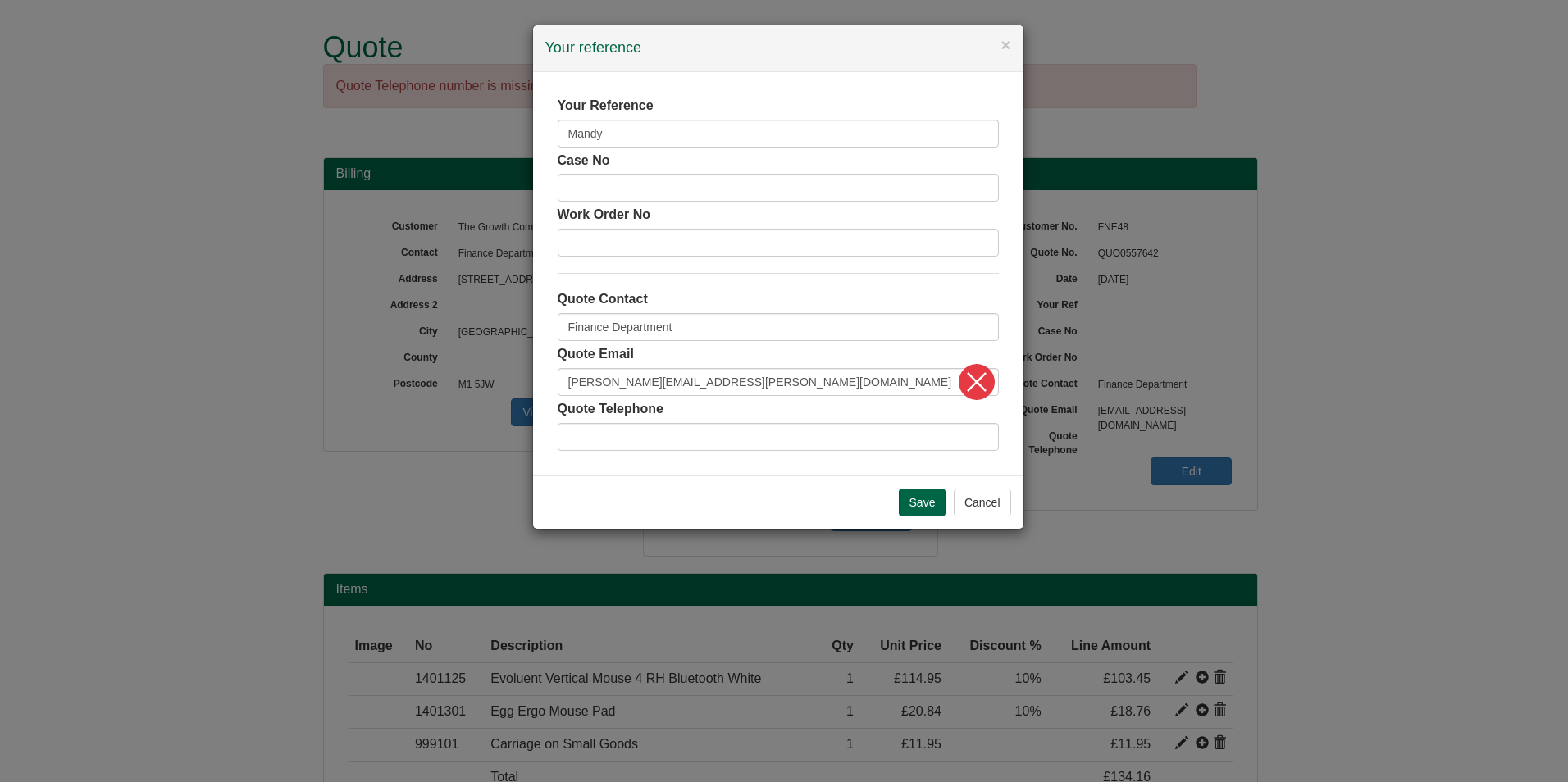
type input "07748833450"
click at [704, 327] on input "Finance Department" at bounding box center [778, 328] width 441 height 28
type input "F"
type input "Mandy"
click at [919, 498] on input "Save" at bounding box center [922, 503] width 48 height 28
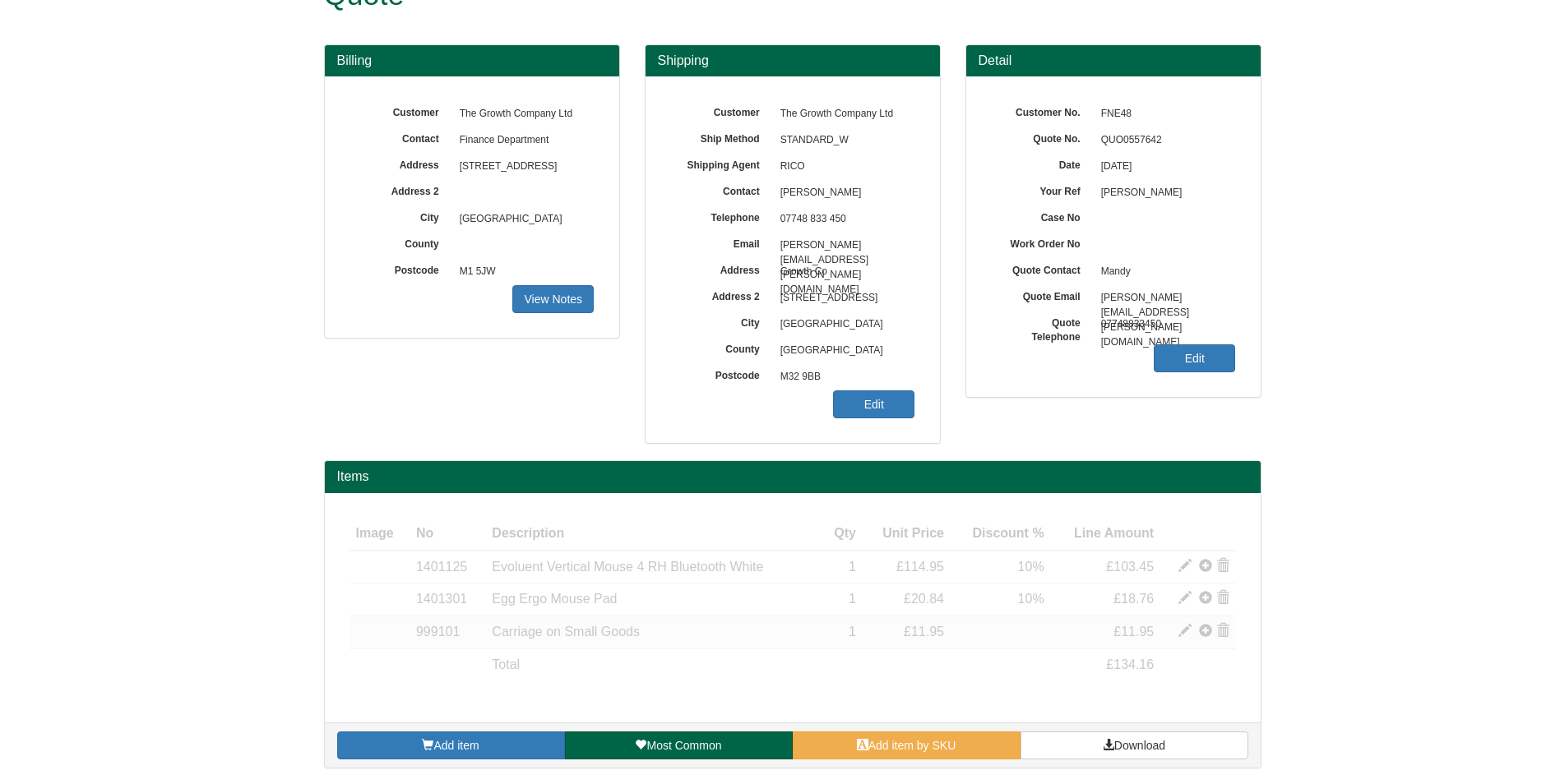
scroll to position [54, 0]
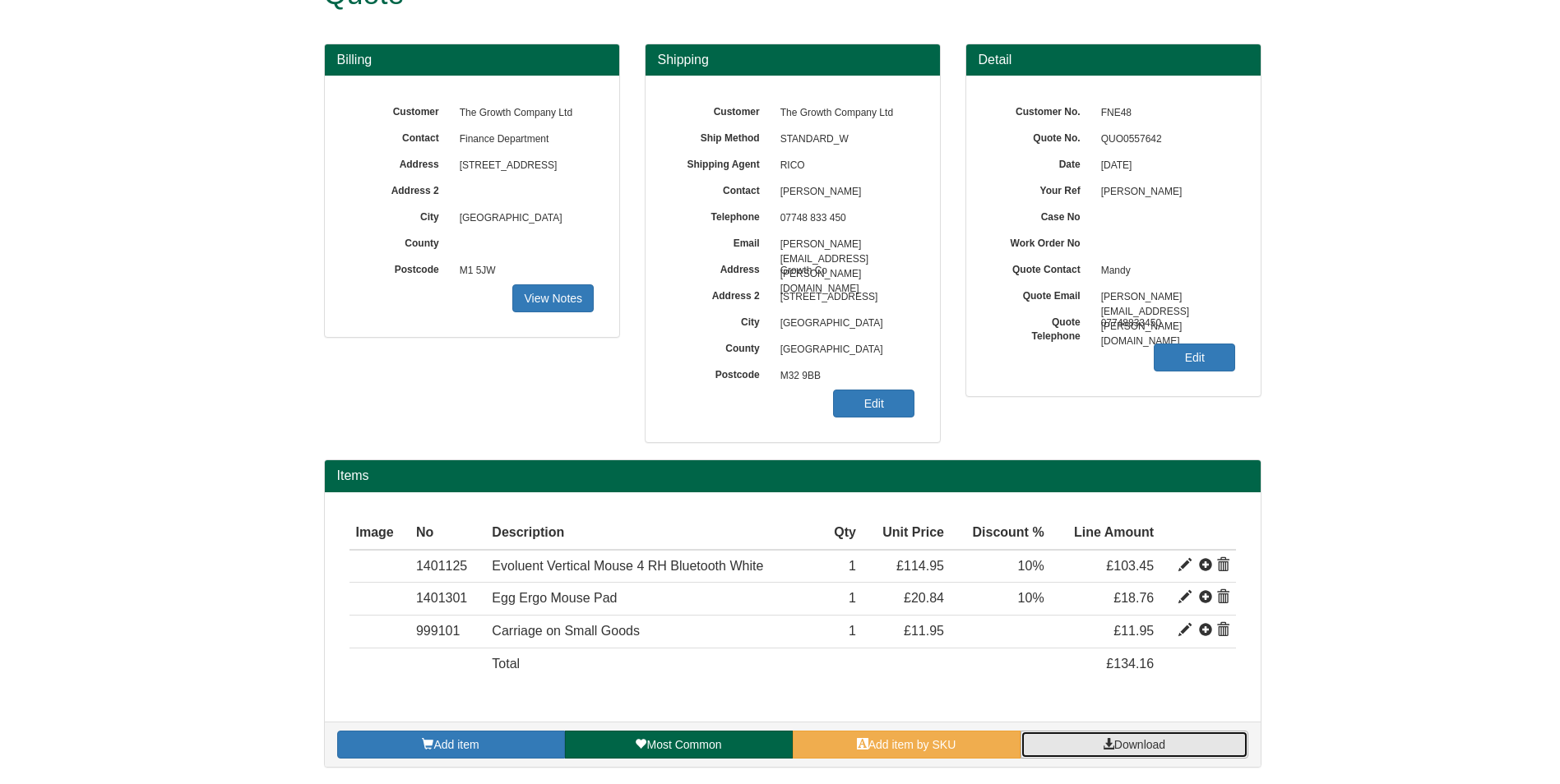
click at [1095, 737] on link "Download" at bounding box center [1134, 745] width 228 height 28
